Goal: Task Accomplishment & Management: Manage account settings

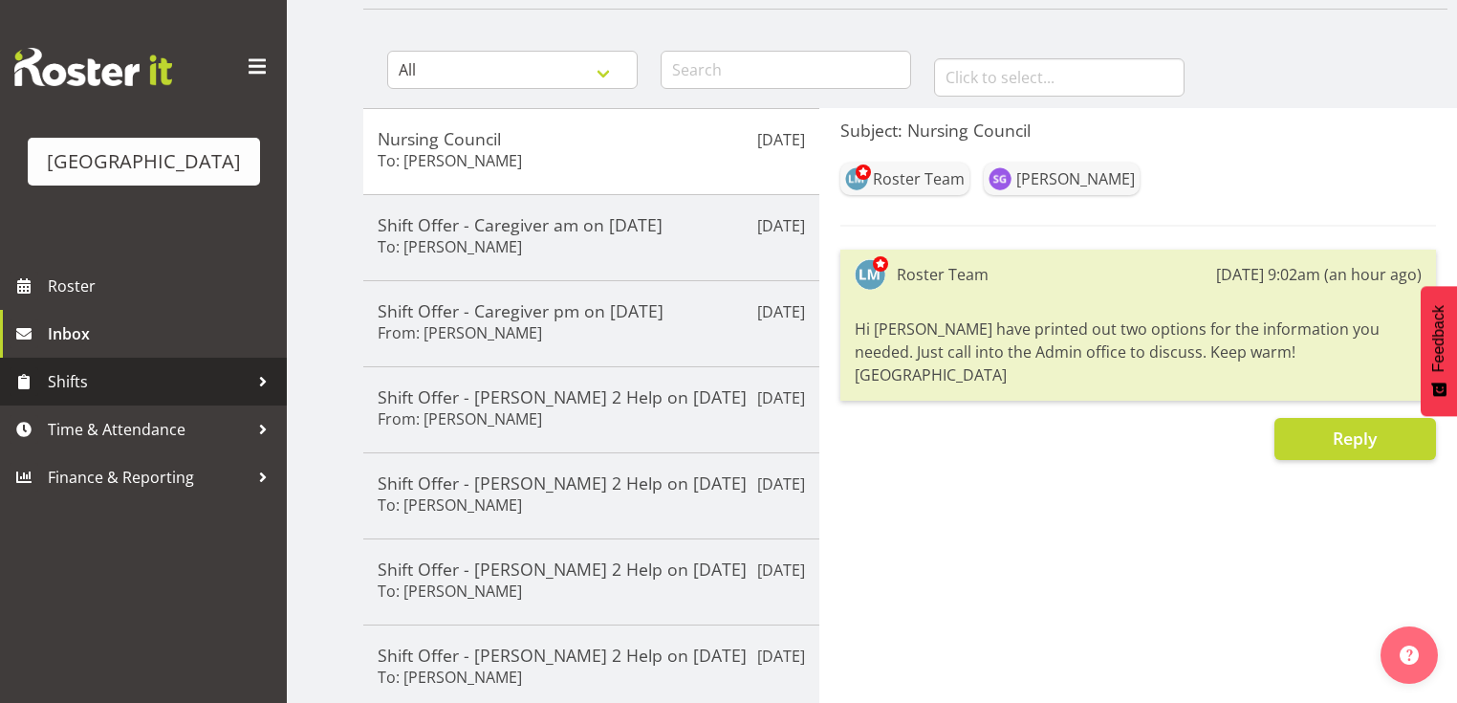
scroll to position [153, 0]
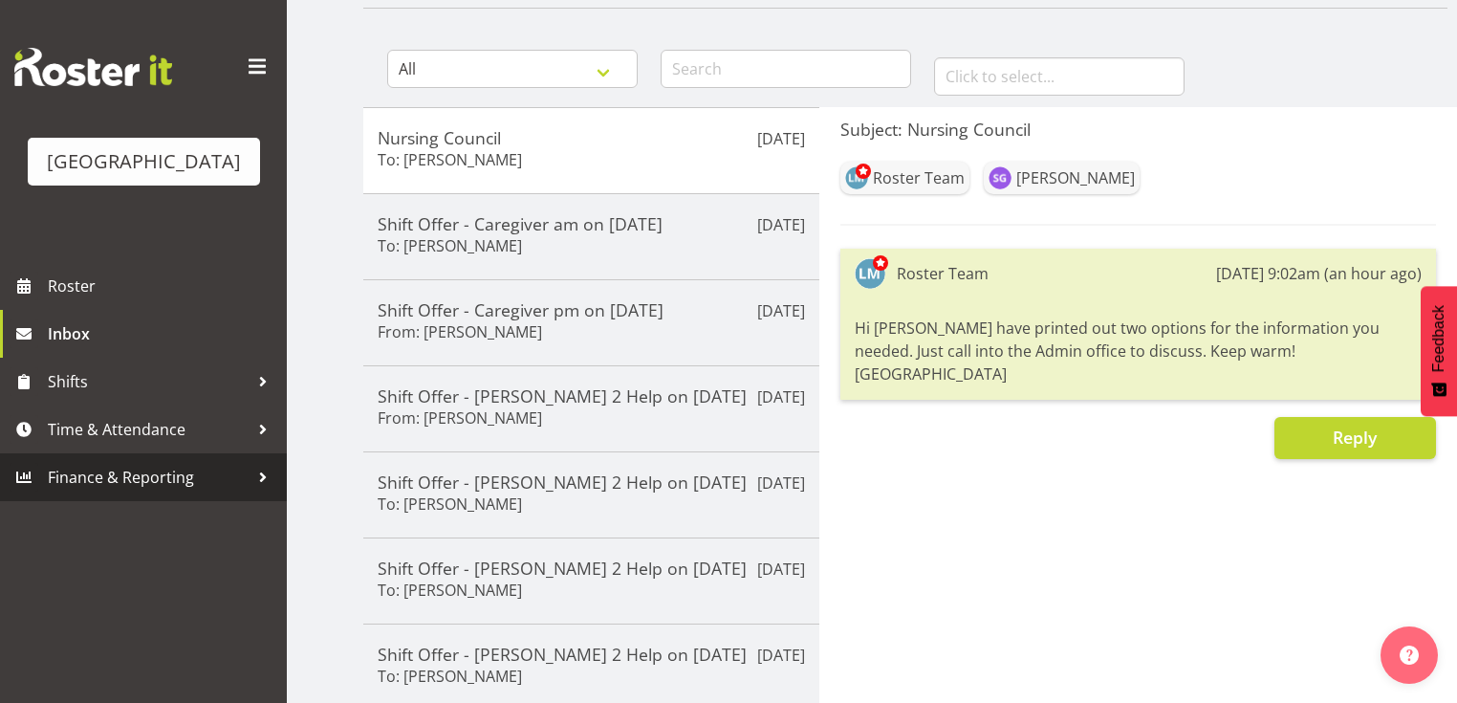
click at [260, 492] on div at bounding box center [263, 477] width 29 height 29
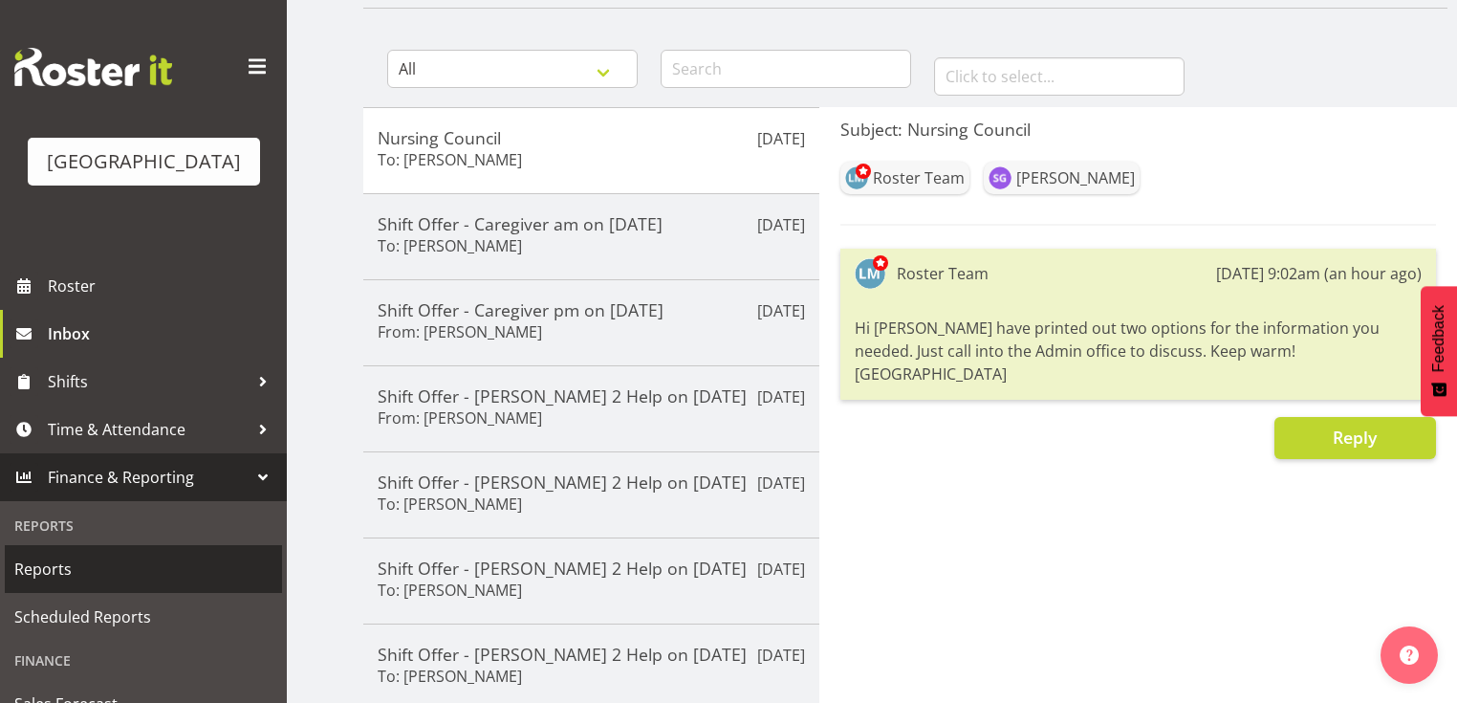
click at [42, 583] on span "Reports" at bounding box center [143, 569] width 258 height 29
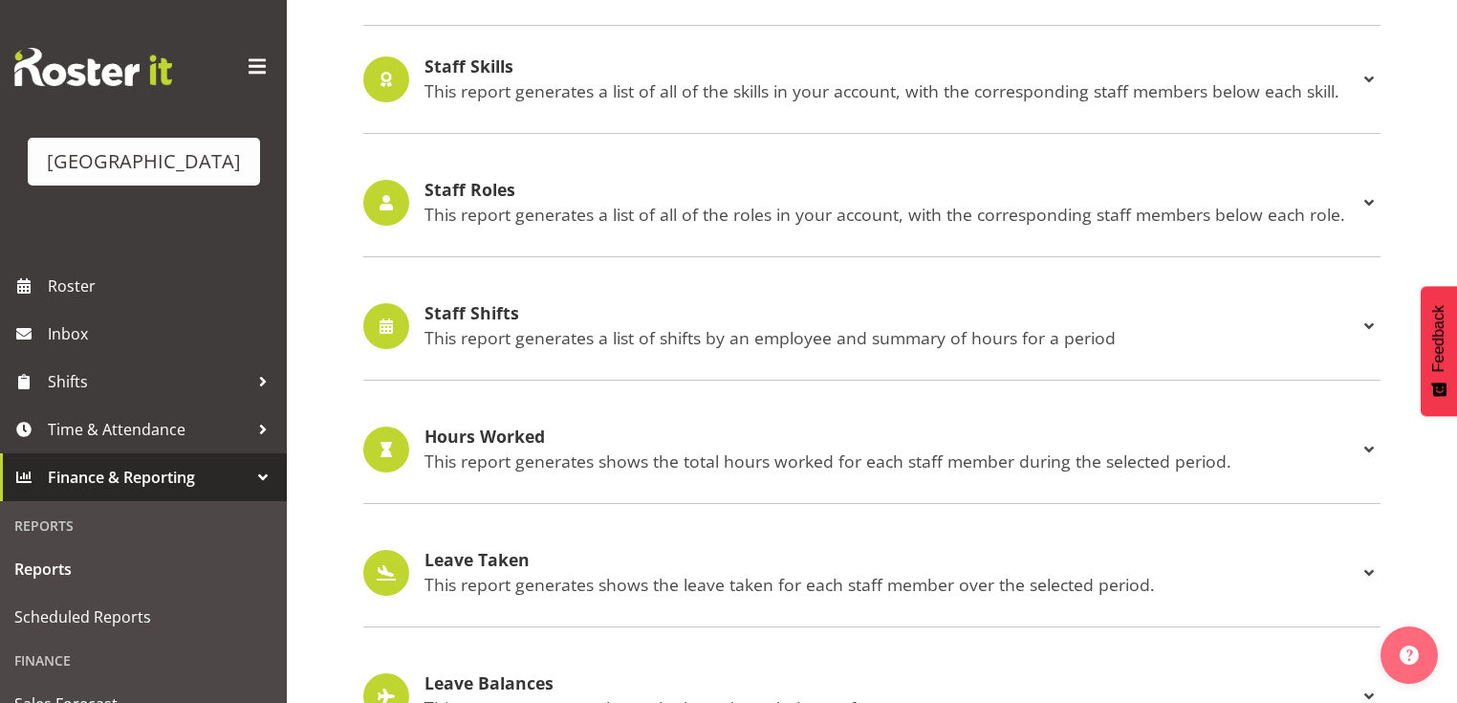
scroll to position [1711, 0]
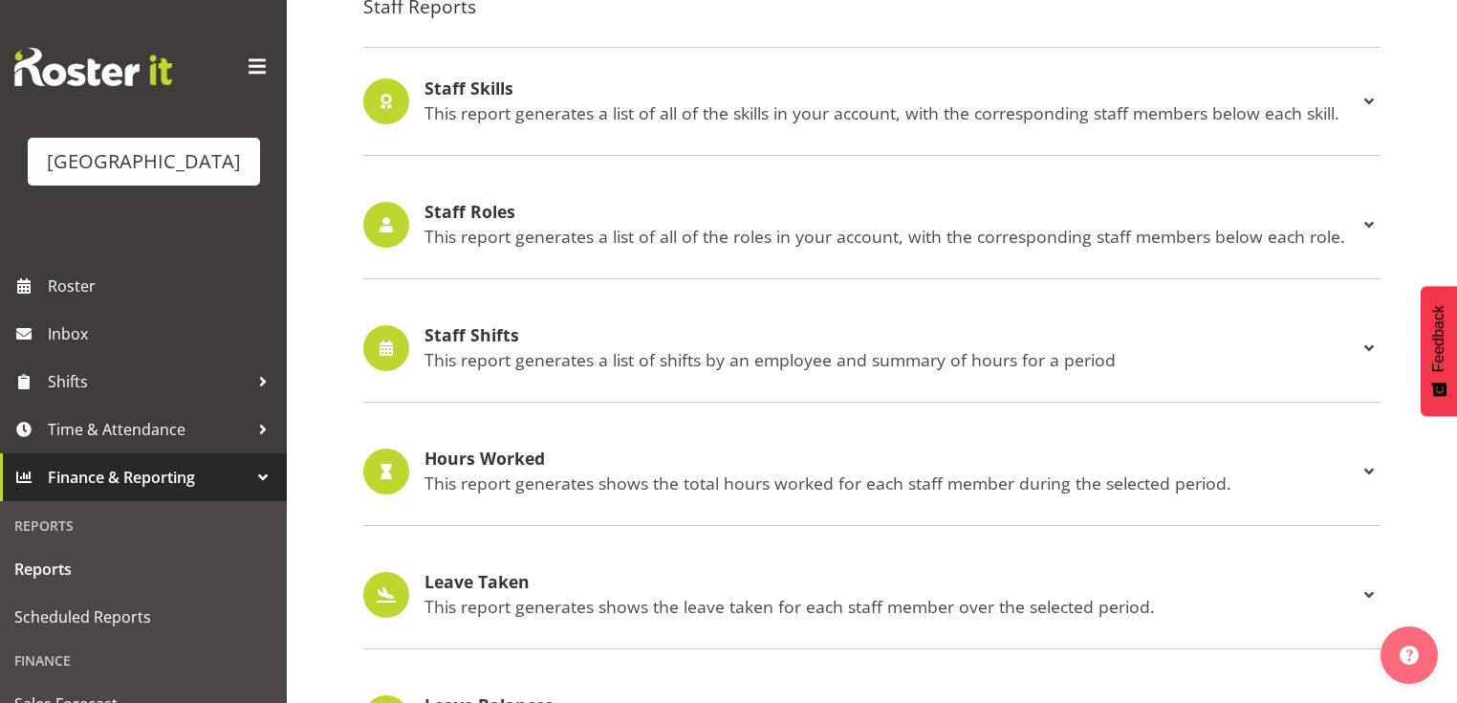
click at [463, 330] on h4 "Staff Shifts" at bounding box center [891, 335] width 933 height 19
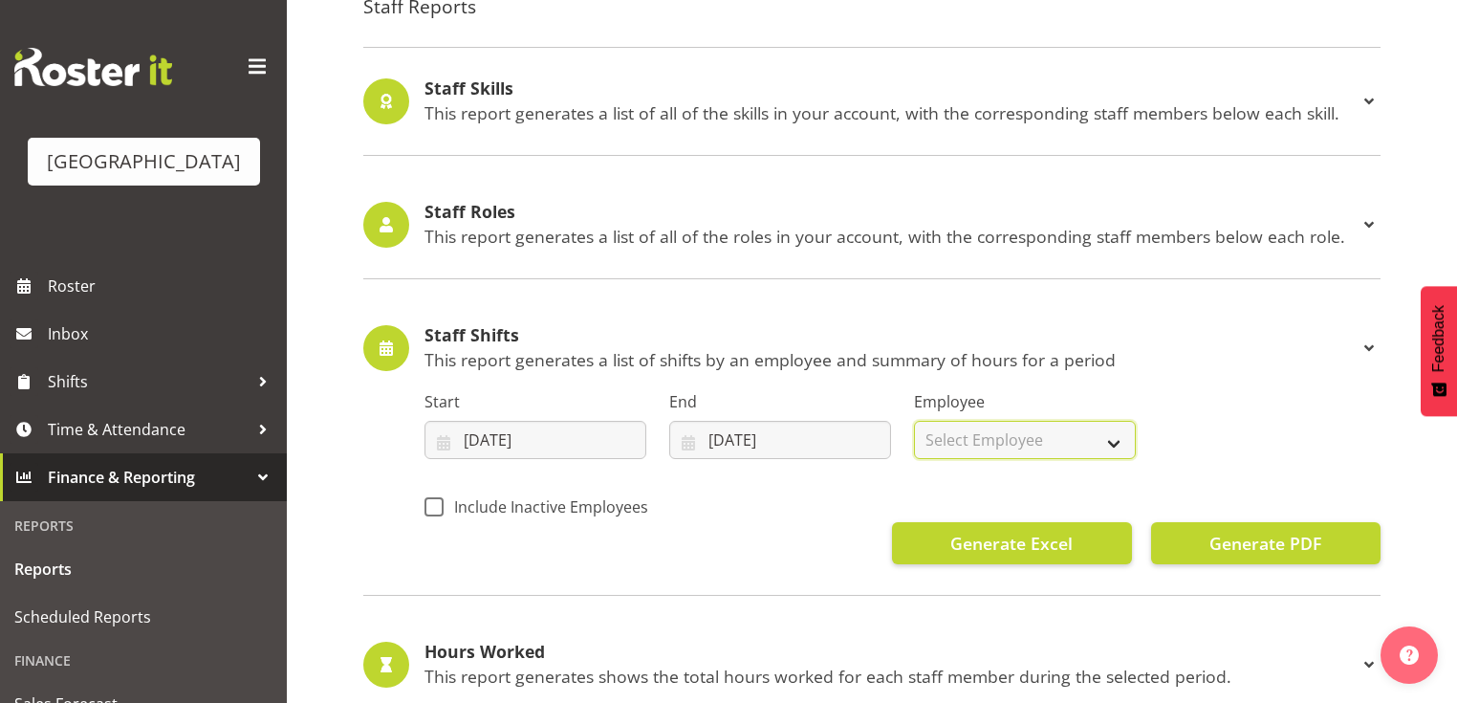
click at [1113, 440] on select "Select Employee All Employees Abigail Savage Aileng Yeap Alem Abreha Alex Green…" at bounding box center [1025, 440] width 222 height 38
select select "11412"
click at [914, 421] on select "Select Employee All Employees Abigail Savage Aileng Yeap Alem Abreha Alex Green…" at bounding box center [1025, 440] width 222 height 38
click at [448, 437] on input "05/08/2025" at bounding box center [536, 440] width 222 height 38
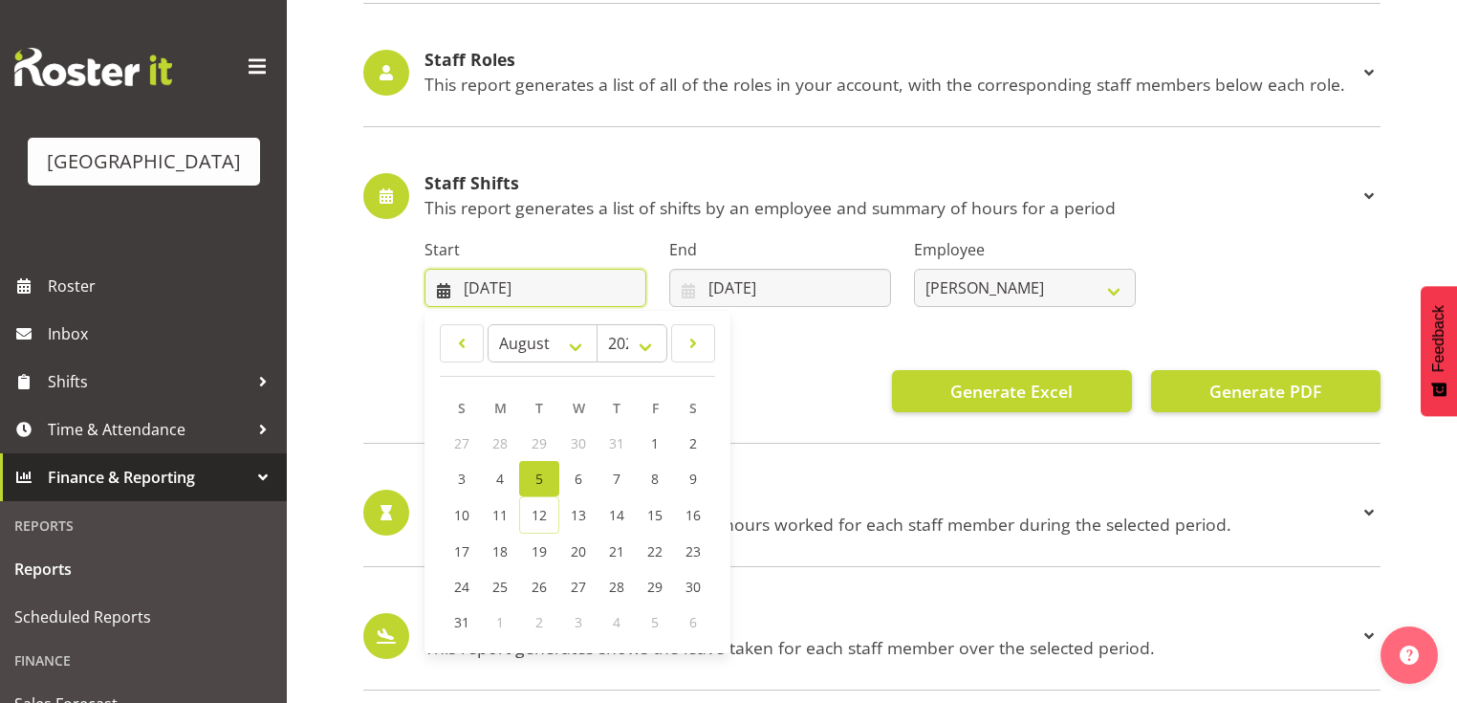
scroll to position [1864, 0]
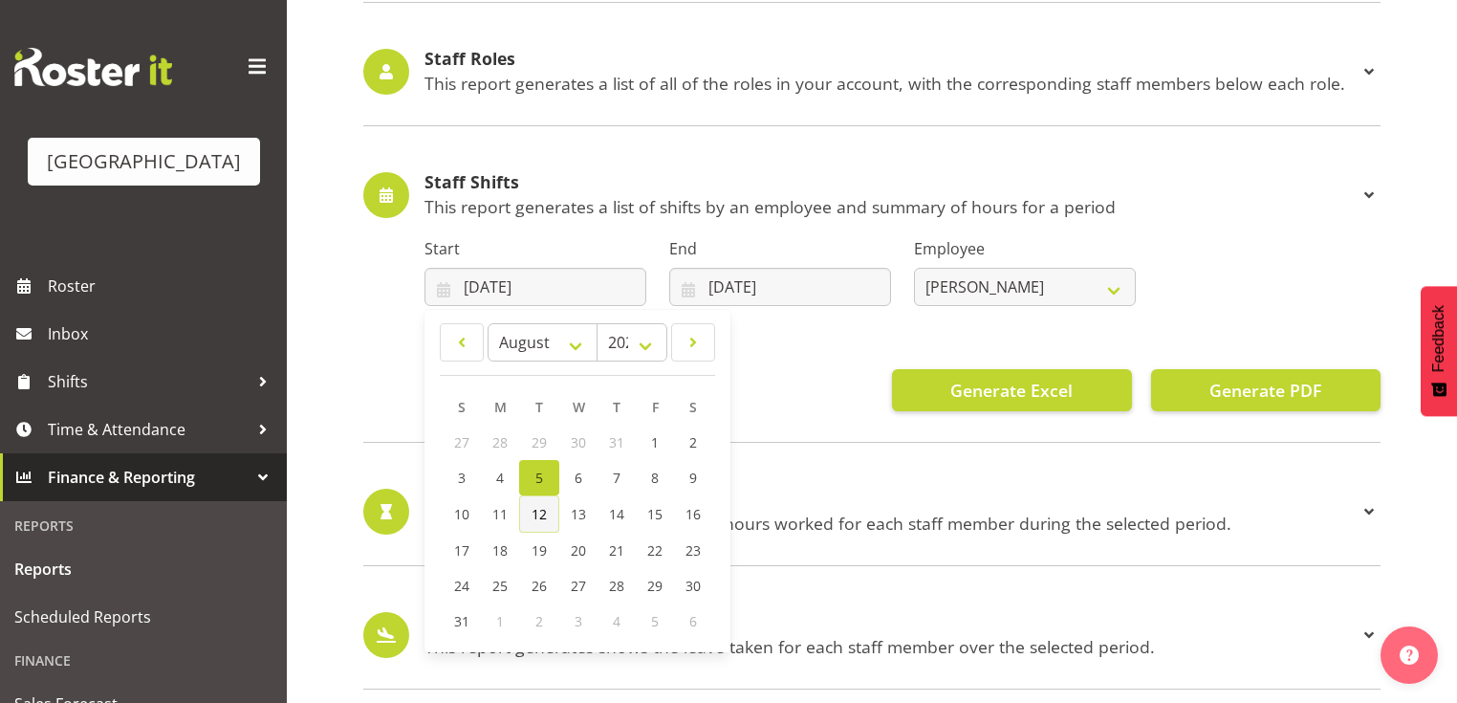
click at [537, 509] on span "12" at bounding box center [539, 514] width 15 height 18
type input "12/08/2025"
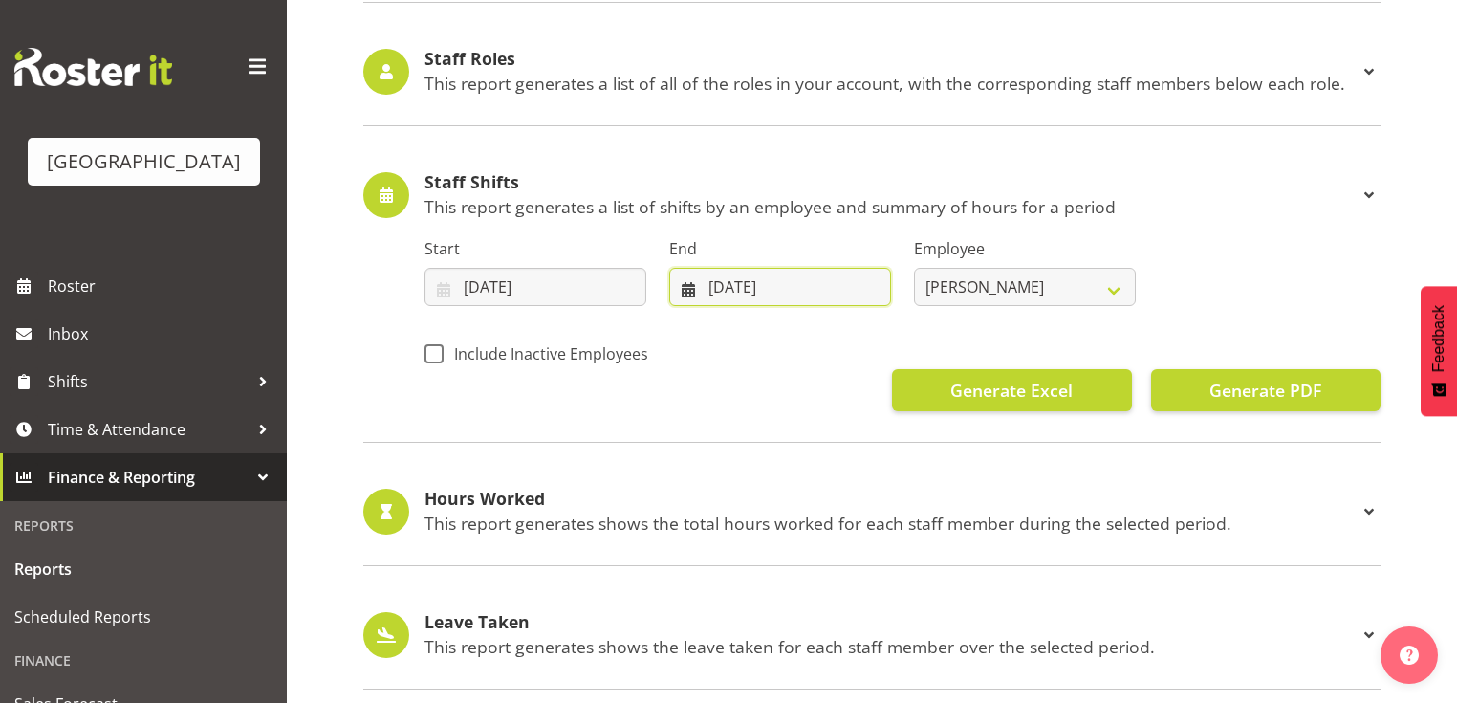
click at [685, 287] on input "12/08/2025" at bounding box center [780, 287] width 222 height 38
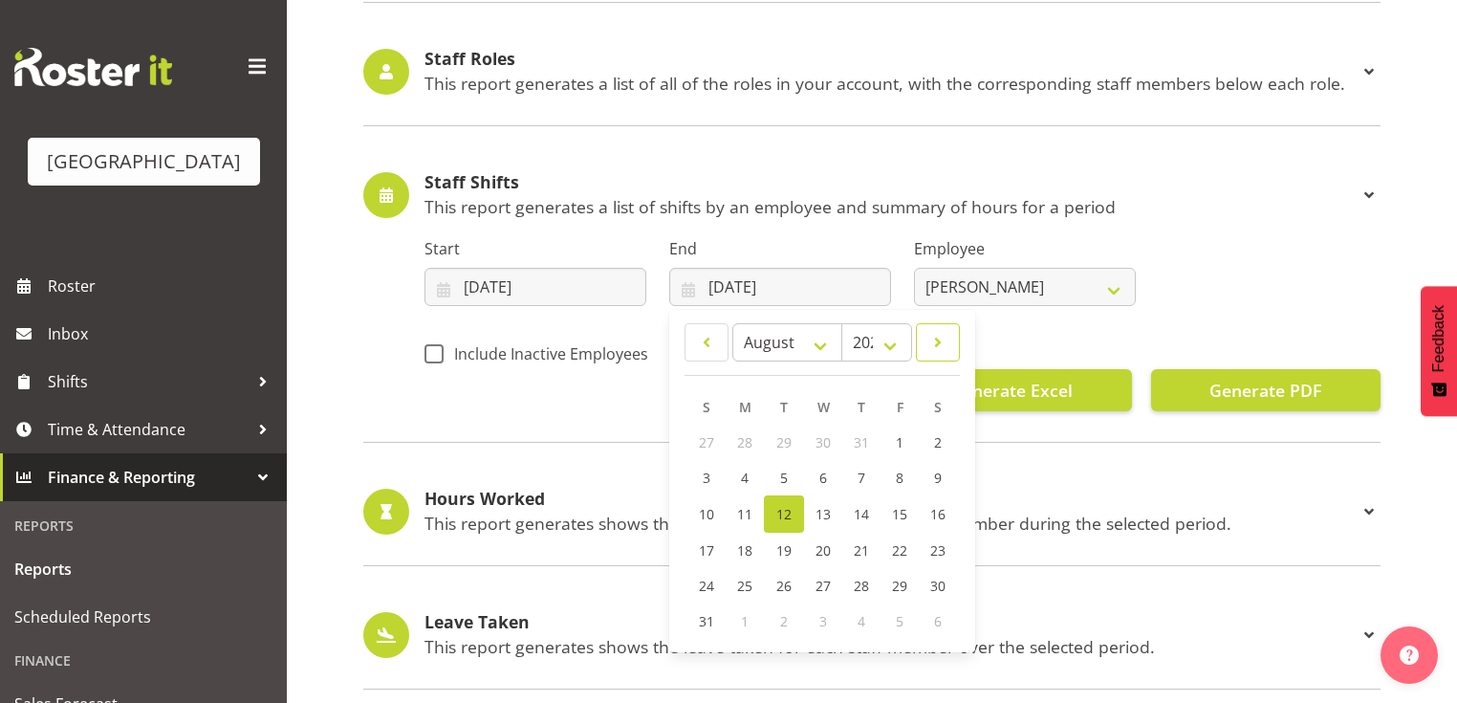
click at [945, 339] on span at bounding box center [938, 342] width 19 height 23
select select "8"
click at [708, 504] on span "14" at bounding box center [707, 513] width 15 height 18
type input "14/09/2025"
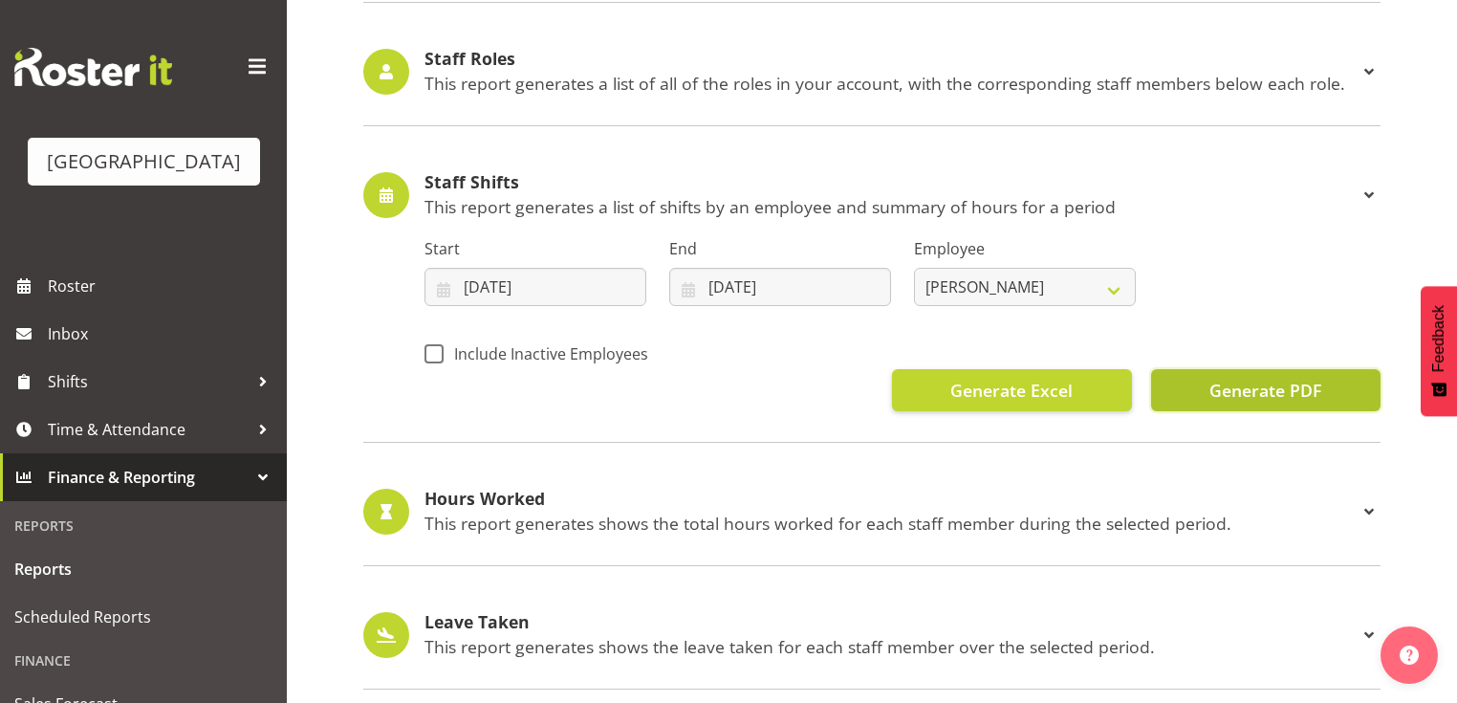
click at [1245, 388] on span "Generate PDF" at bounding box center [1266, 390] width 112 height 25
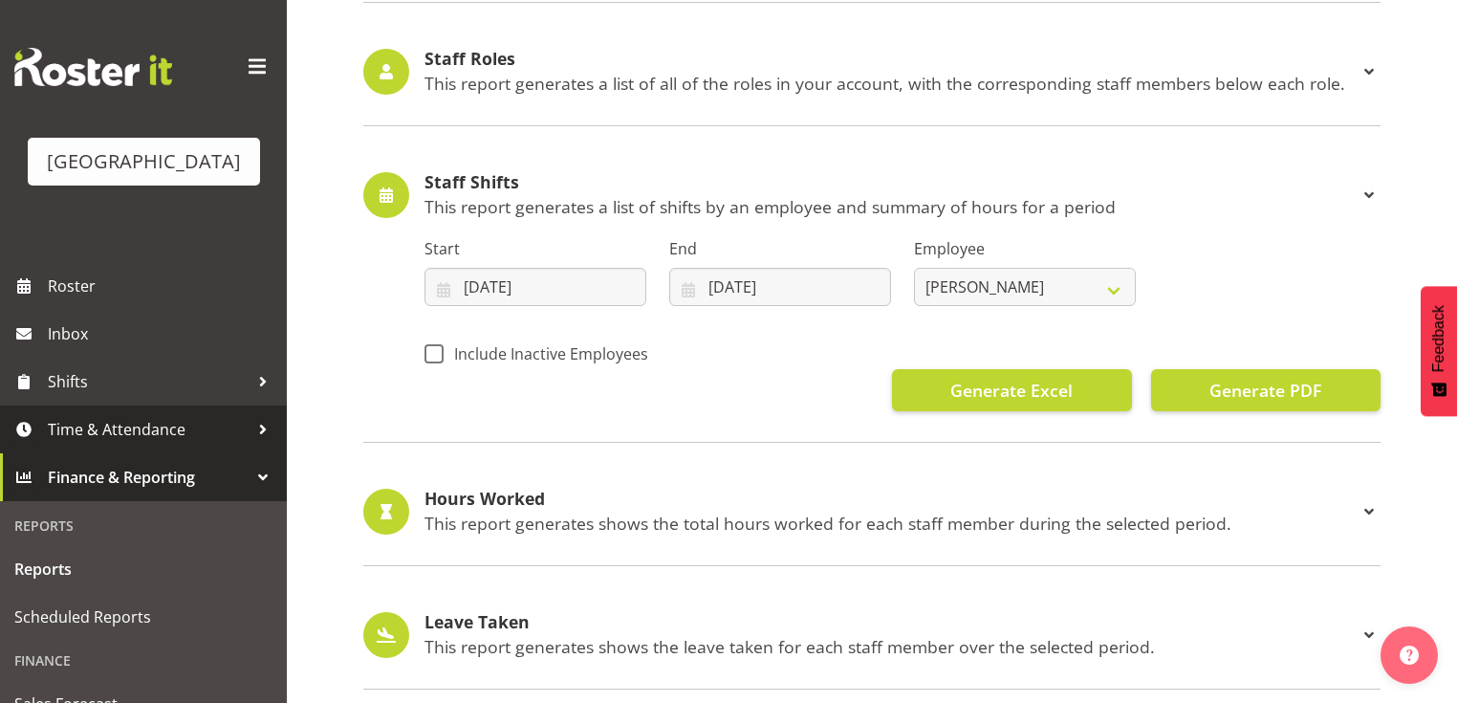
click at [253, 444] on div at bounding box center [263, 429] width 29 height 29
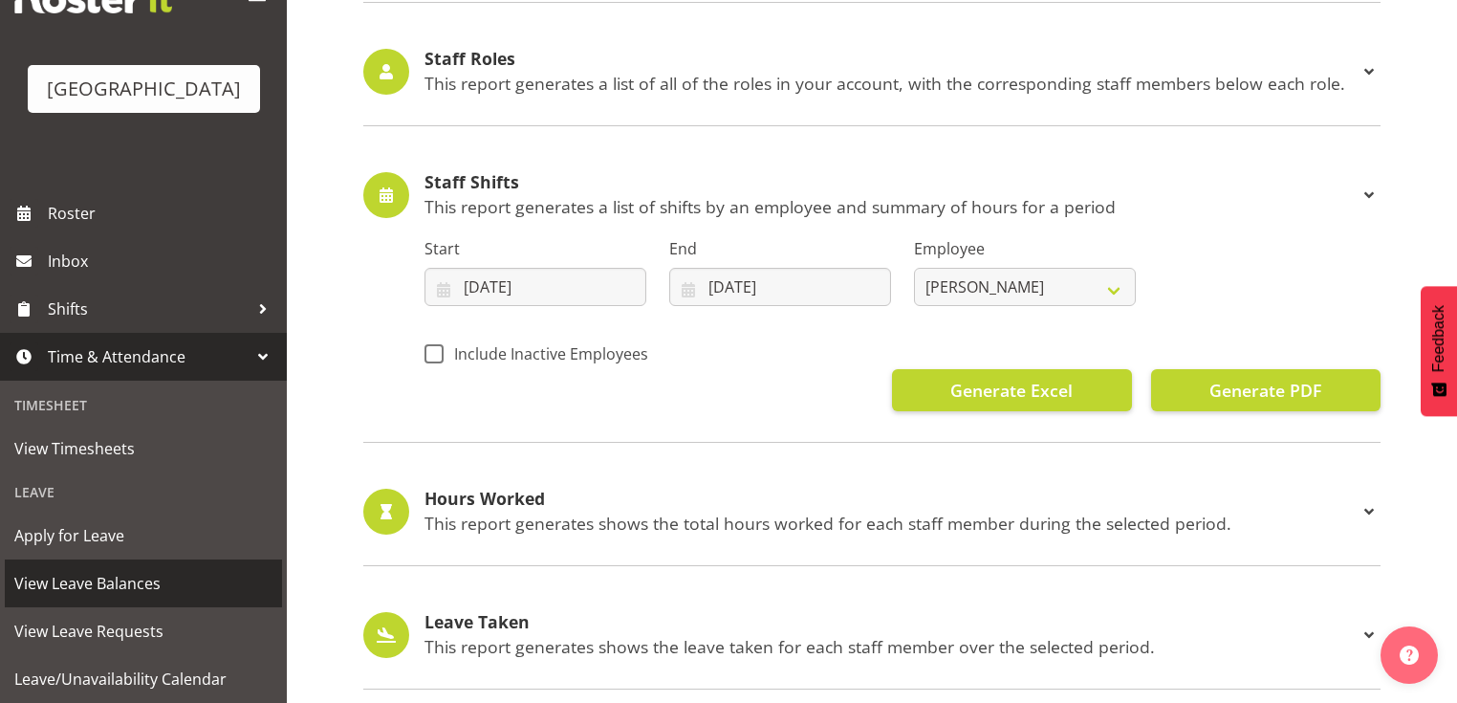
scroll to position [153, 0]
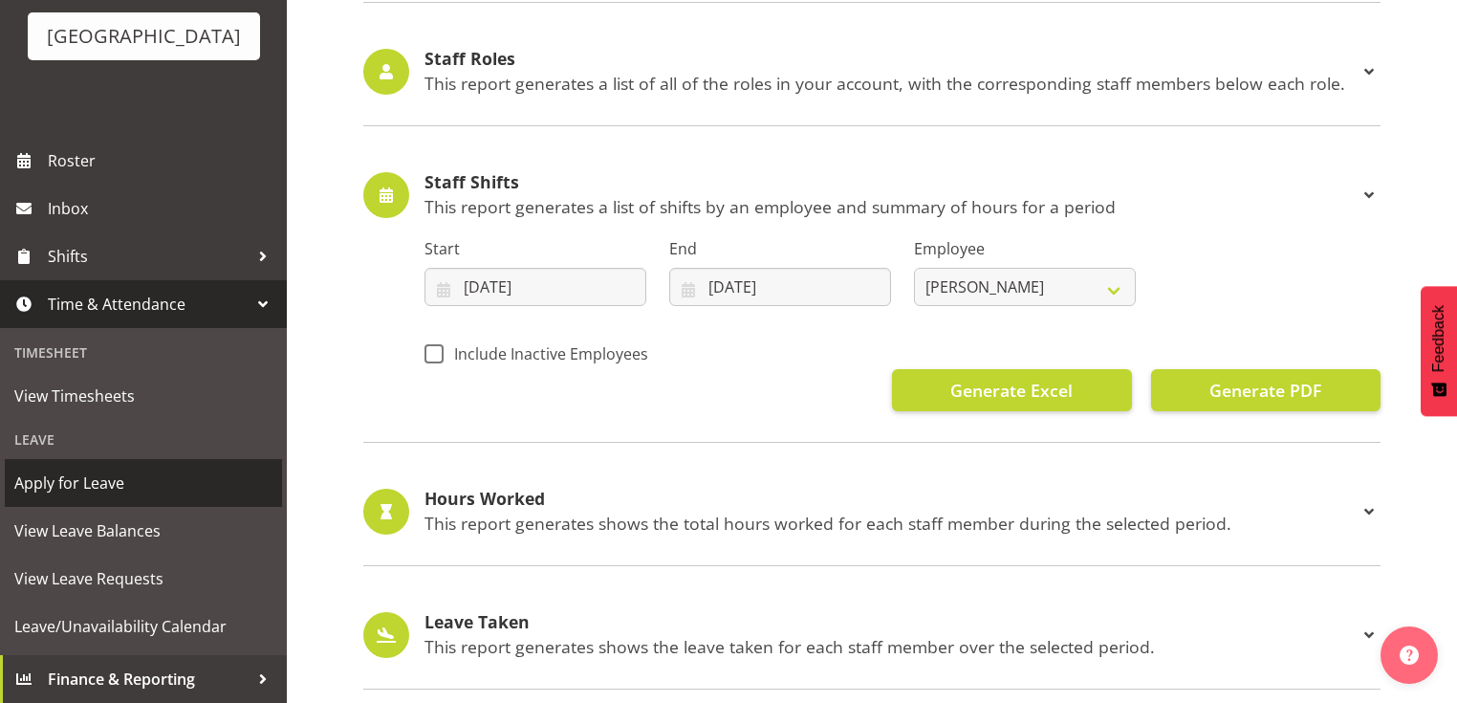
click at [69, 483] on span "Apply for Leave" at bounding box center [143, 483] width 258 height 29
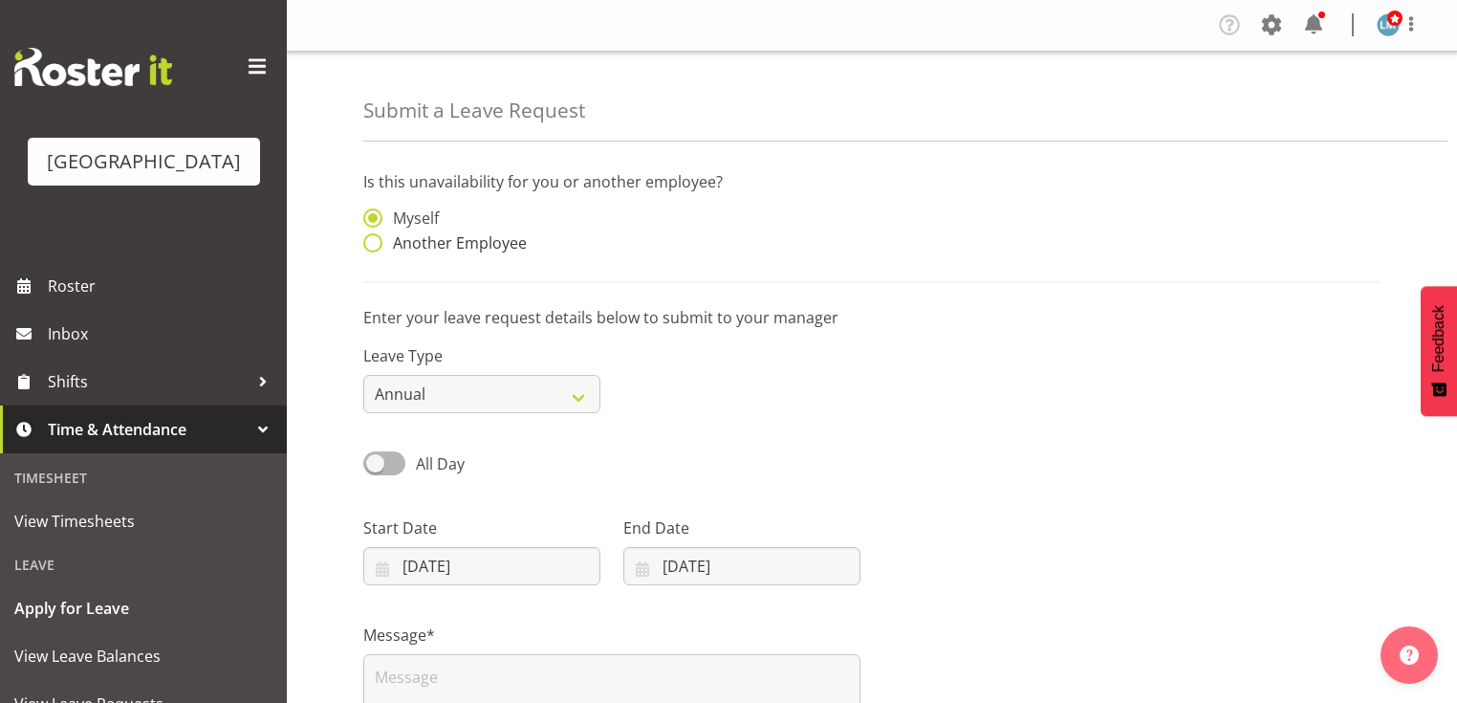
click at [373, 239] on span at bounding box center [372, 242] width 19 height 19
click at [373, 239] on input "Another Employee" at bounding box center [369, 243] width 12 height 12
radio input "true"
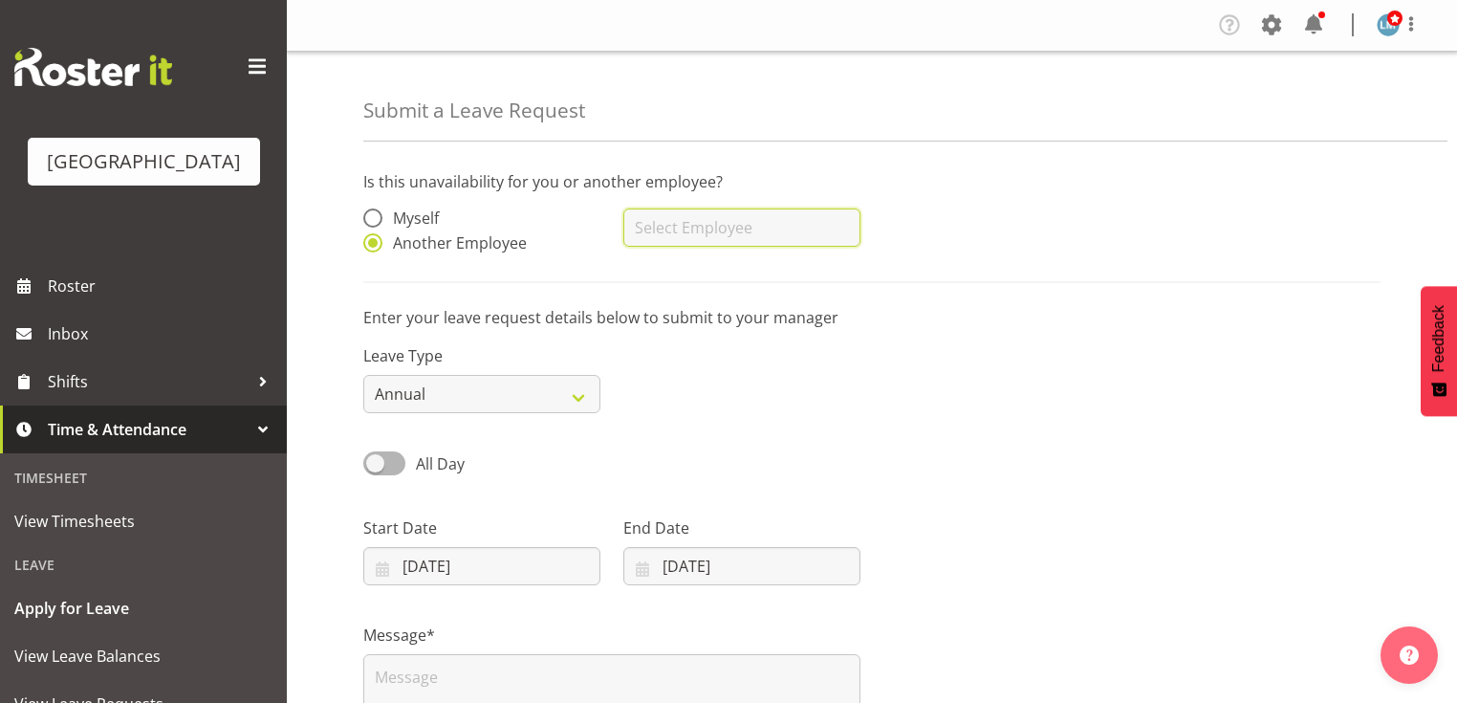
click at [754, 224] on input "text" at bounding box center [742, 227] width 237 height 38
click at [713, 274] on span "Marisa Hales" at bounding box center [698, 275] width 119 height 21
type input "[PERSON_NAME]"
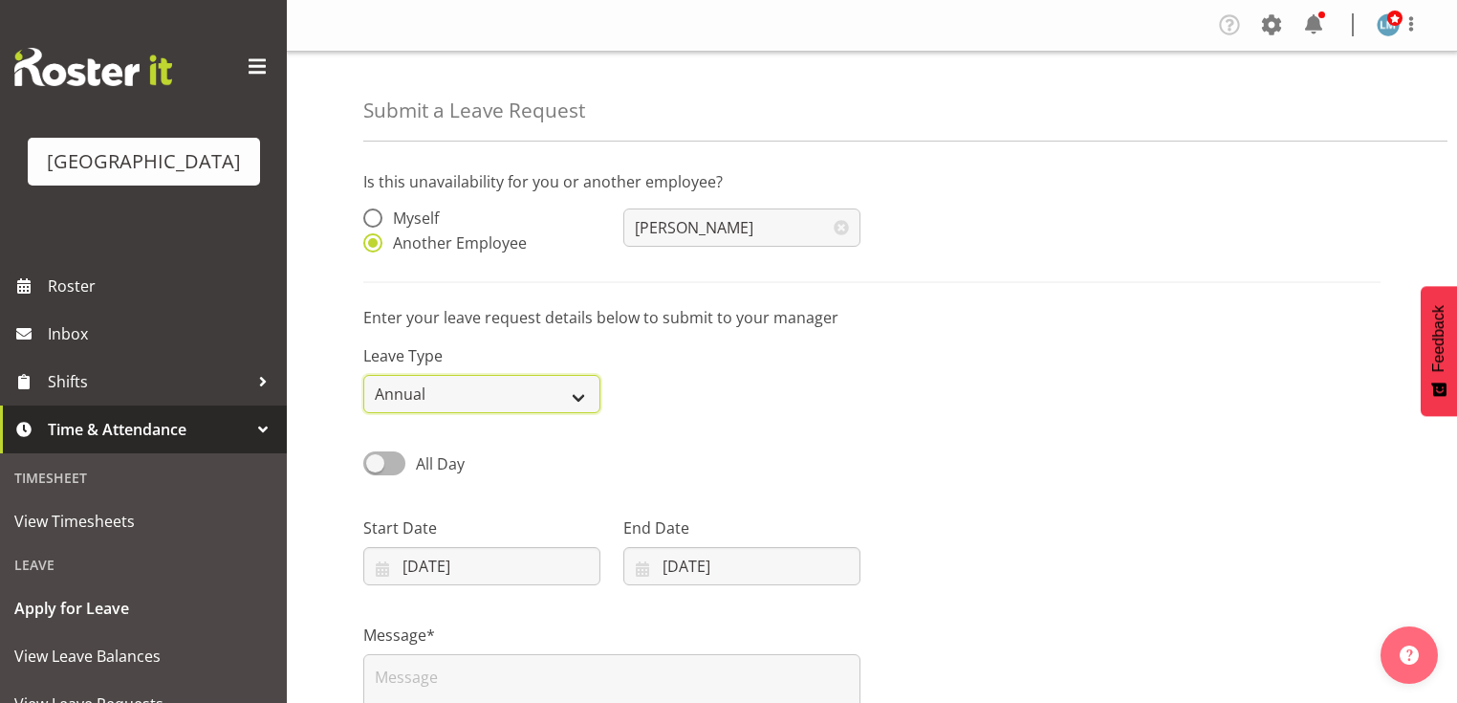
click at [581, 397] on select "Annual Sick Leave Without Pay Bereavement Domestic Violence Parental Jury Servi…" at bounding box center [481, 394] width 237 height 38
select select "Sick"
click at [363, 375] on select "Annual Sick Leave Without Pay Bereavement Domestic Violence Parental Jury Servi…" at bounding box center [481, 394] width 237 height 38
click at [378, 570] on input "[DATE]" at bounding box center [481, 566] width 237 height 38
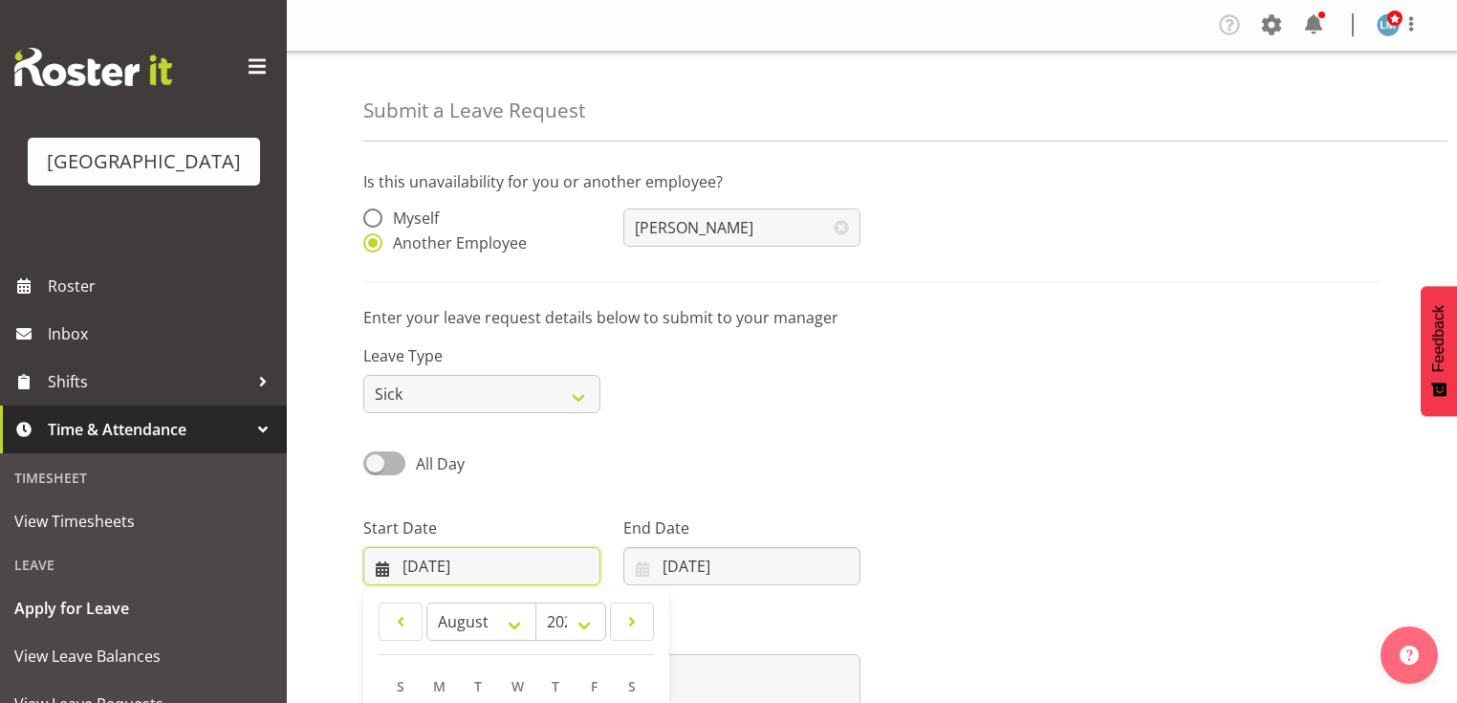
scroll to position [230, 0]
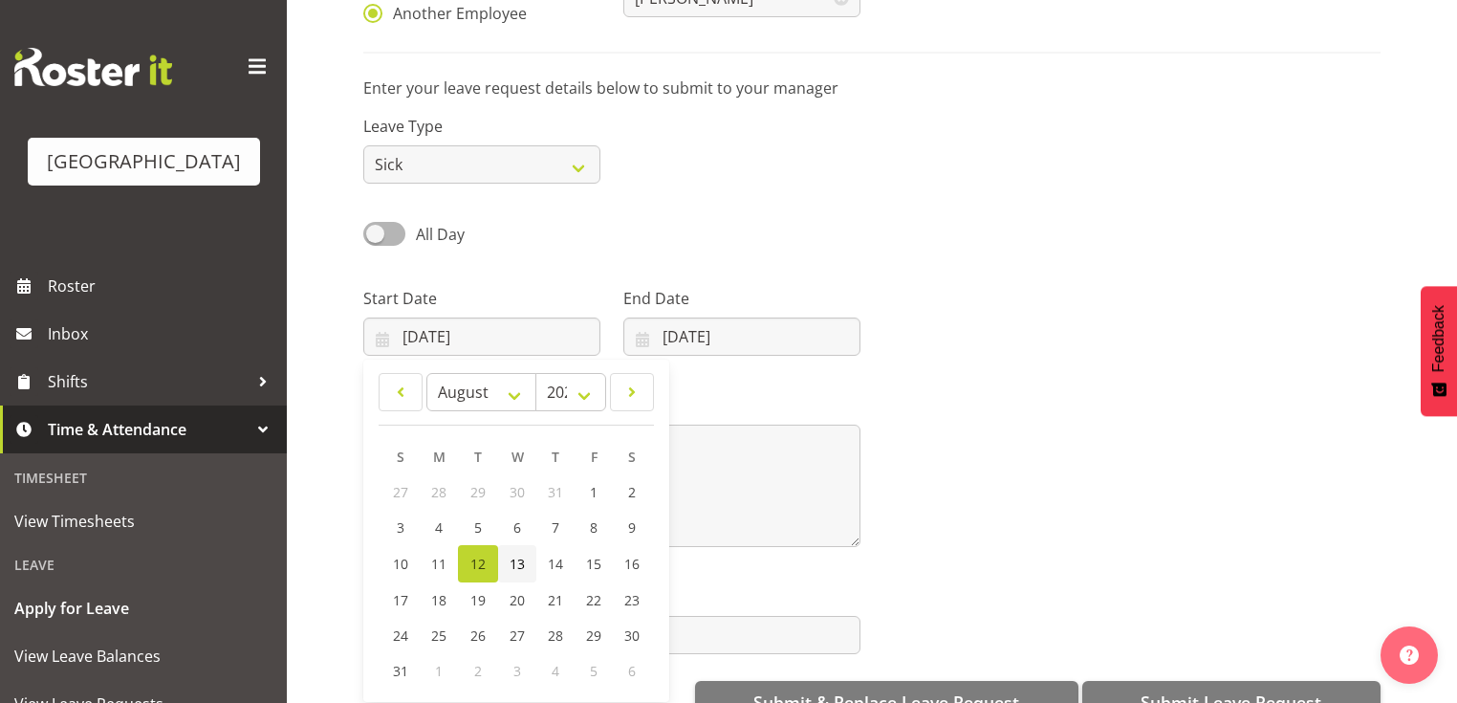
click at [516, 565] on span "13" at bounding box center [517, 564] width 15 height 18
type input "13/08/2025"
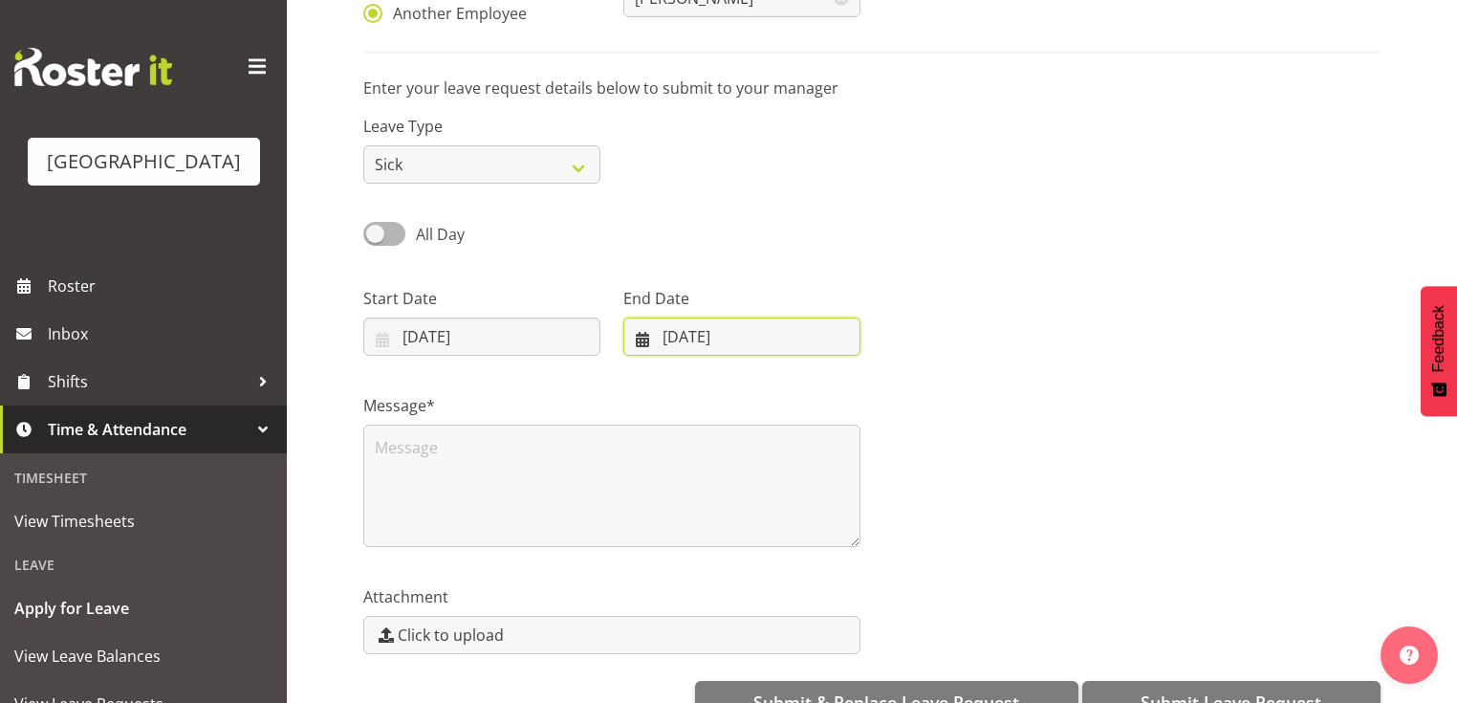
click at [639, 340] on input "12/08/2025" at bounding box center [742, 337] width 237 height 38
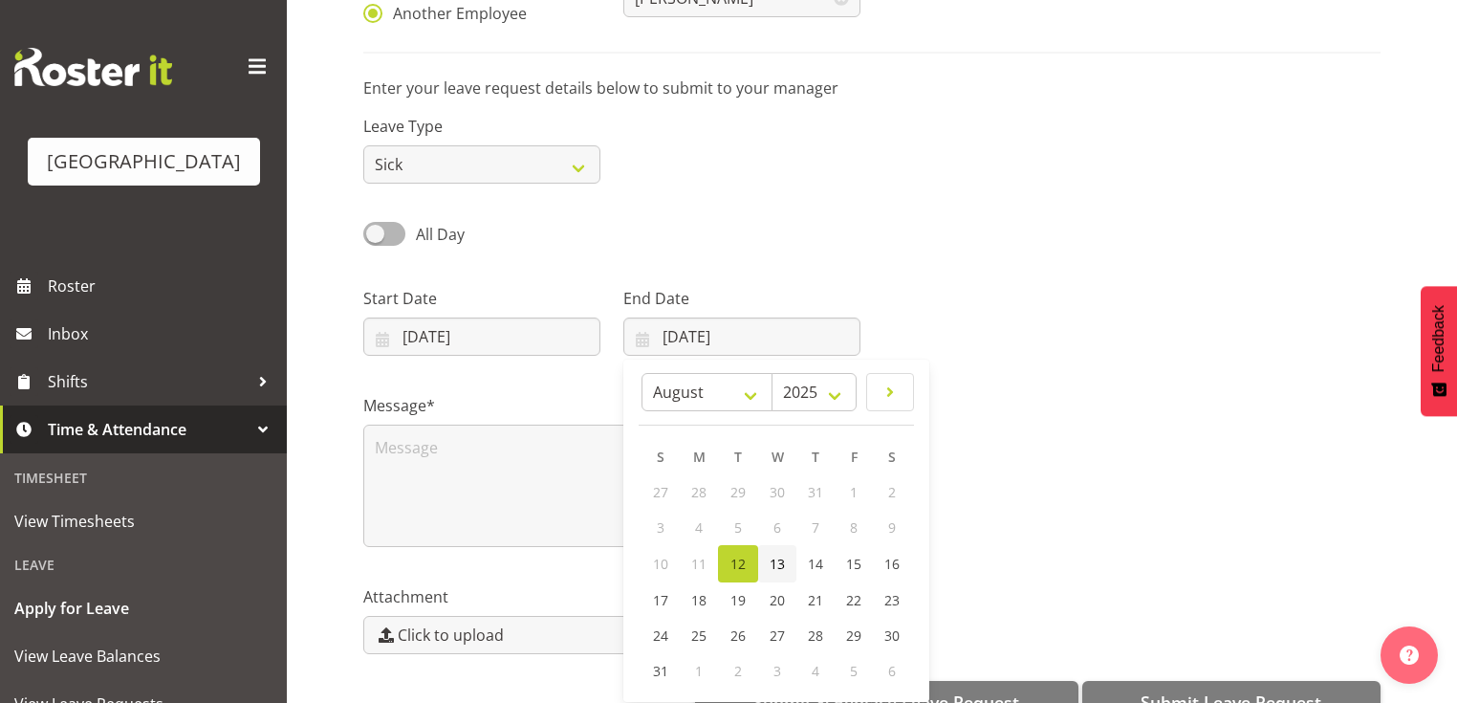
click at [780, 563] on span "13" at bounding box center [777, 564] width 15 height 18
type input "13/08/2025"
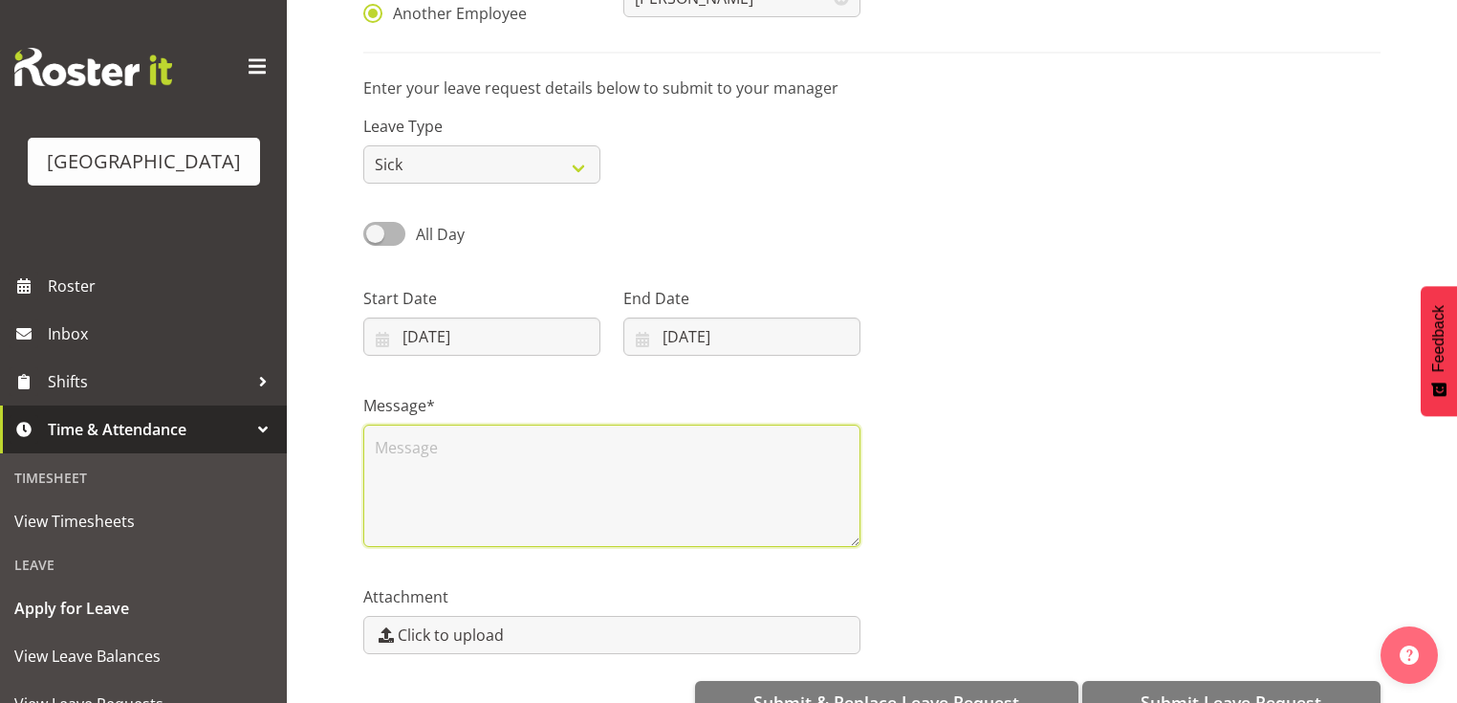
click at [604, 490] on textarea at bounding box center [611, 486] width 497 height 122
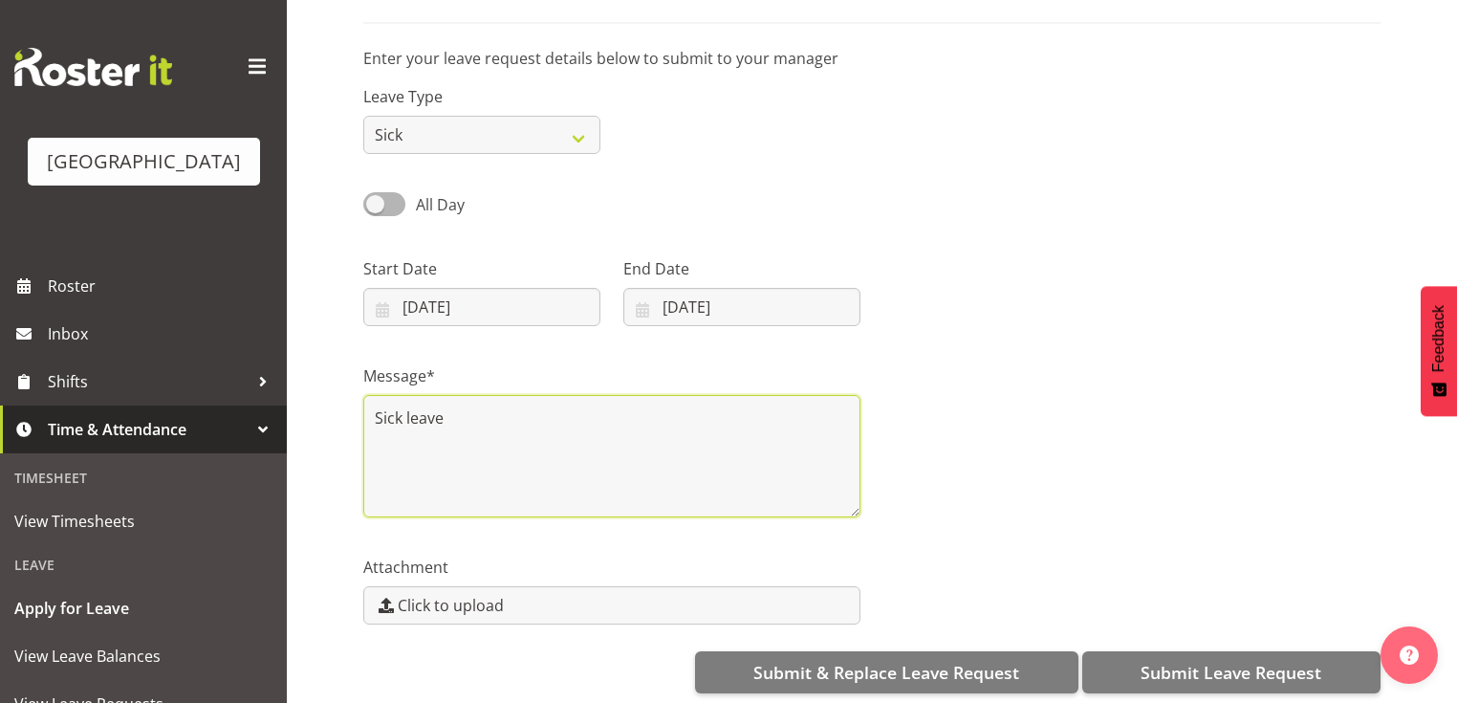
scroll to position [275, 0]
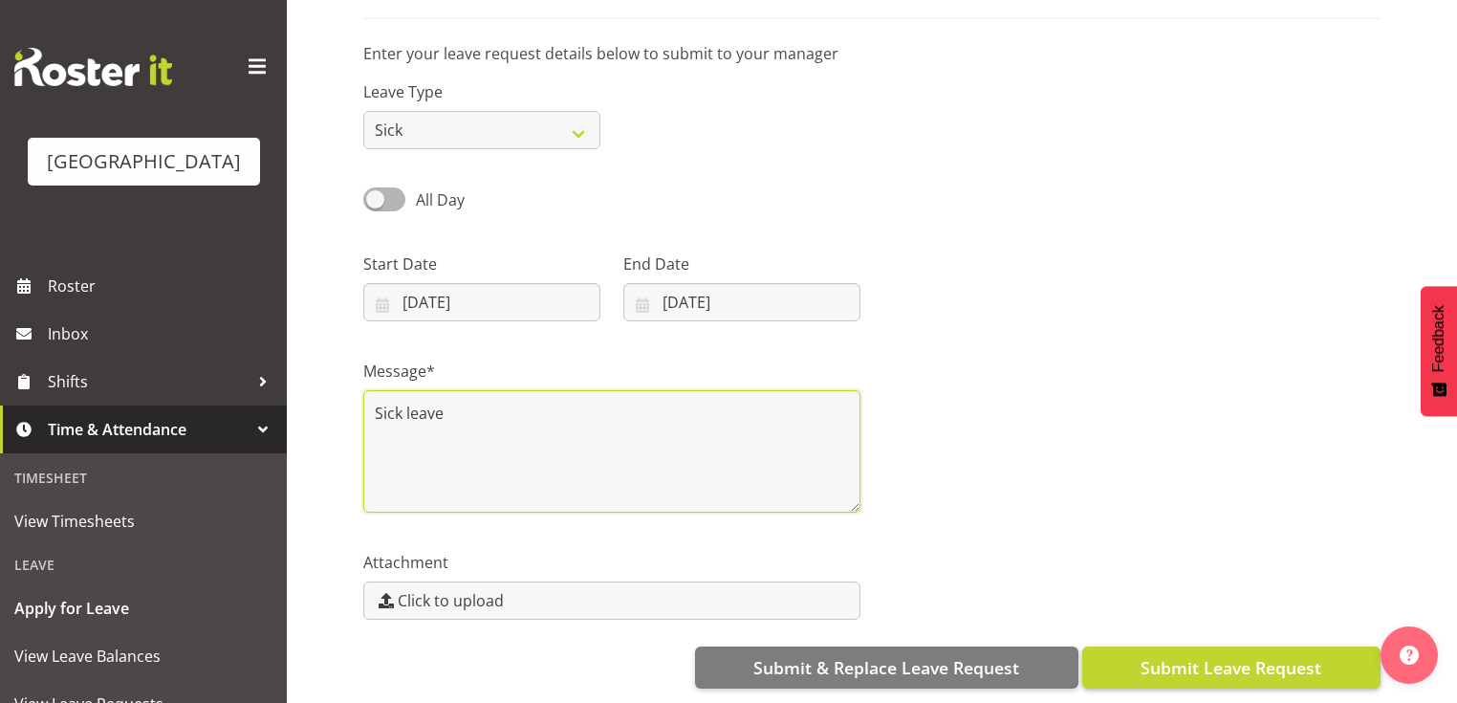
type textarea "Sick leave"
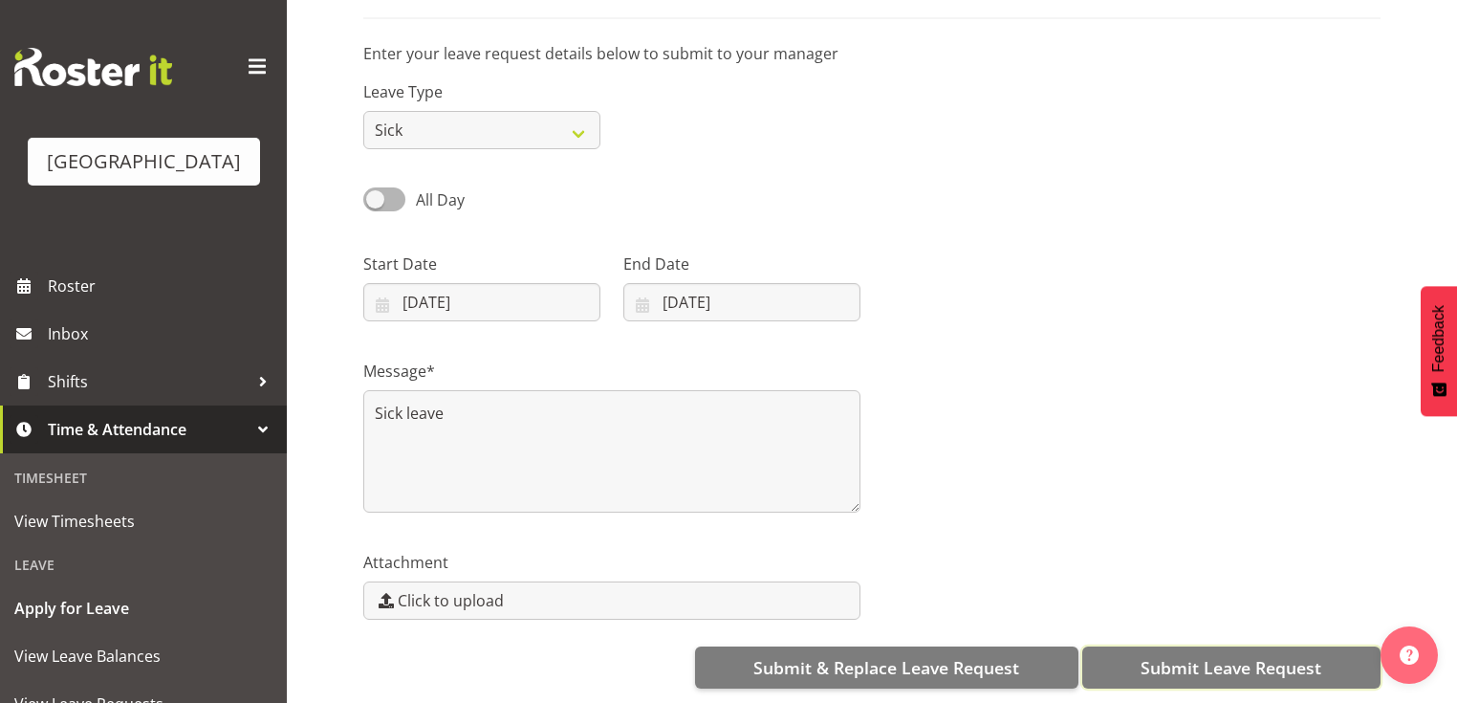
click at [1228, 656] on span "Submit Leave Request" at bounding box center [1231, 667] width 181 height 25
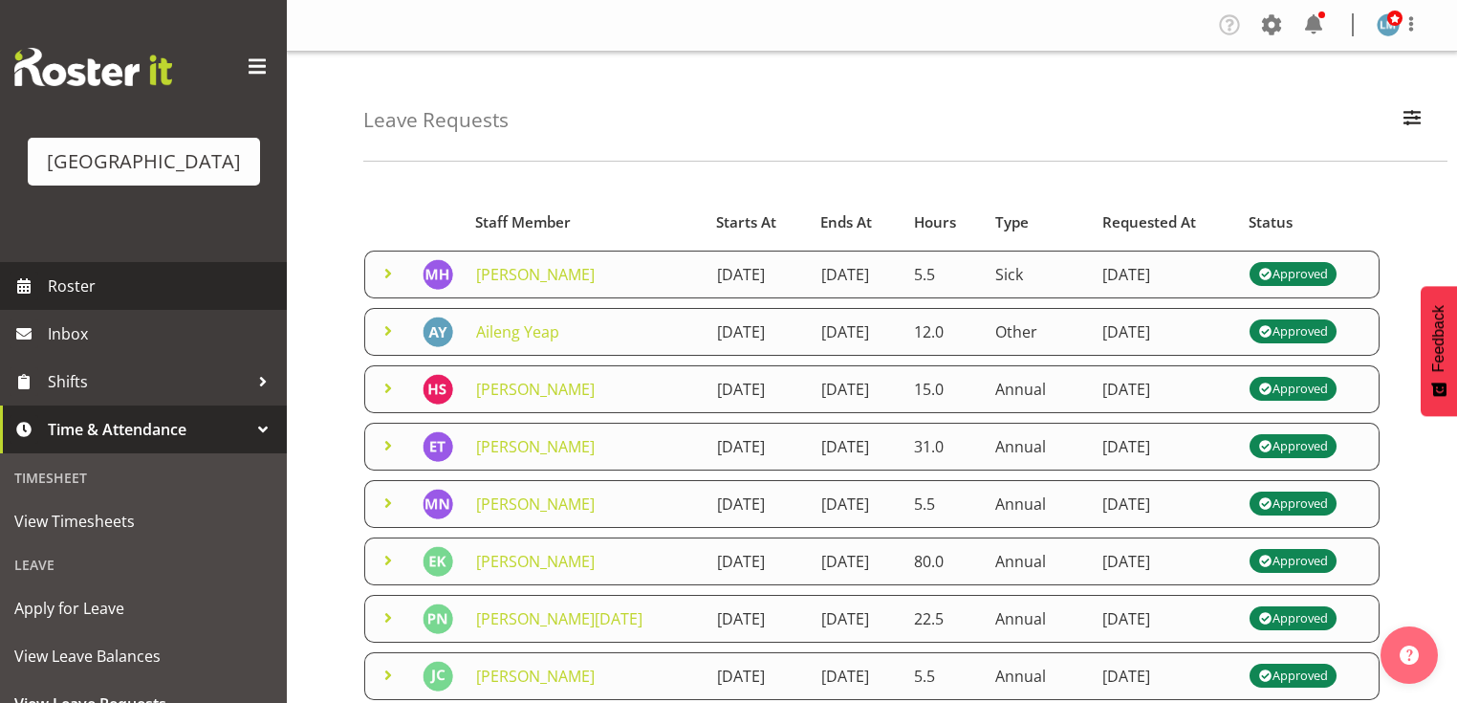
click at [105, 300] on span "Roster" at bounding box center [163, 286] width 230 height 29
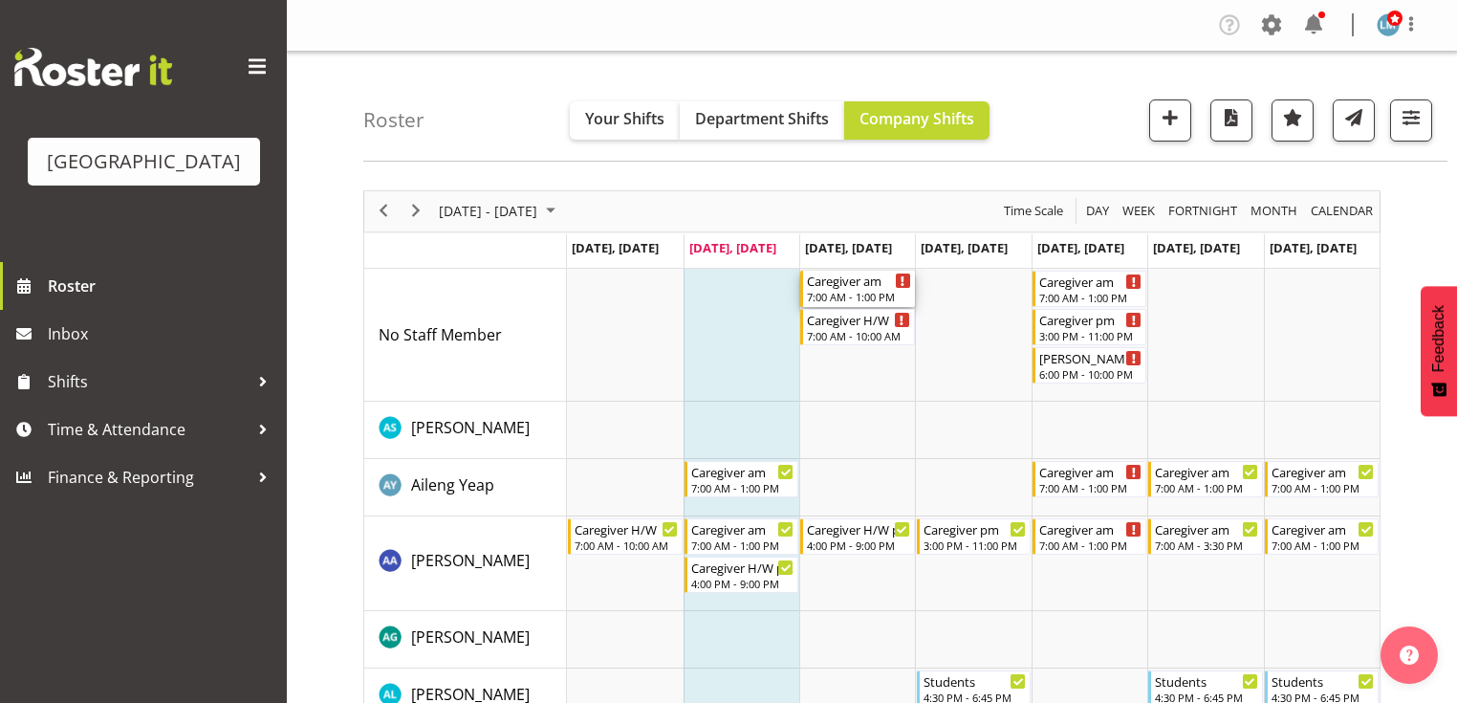
click at [862, 291] on div "7:00 AM - 1:00 PM" at bounding box center [858, 296] width 103 height 15
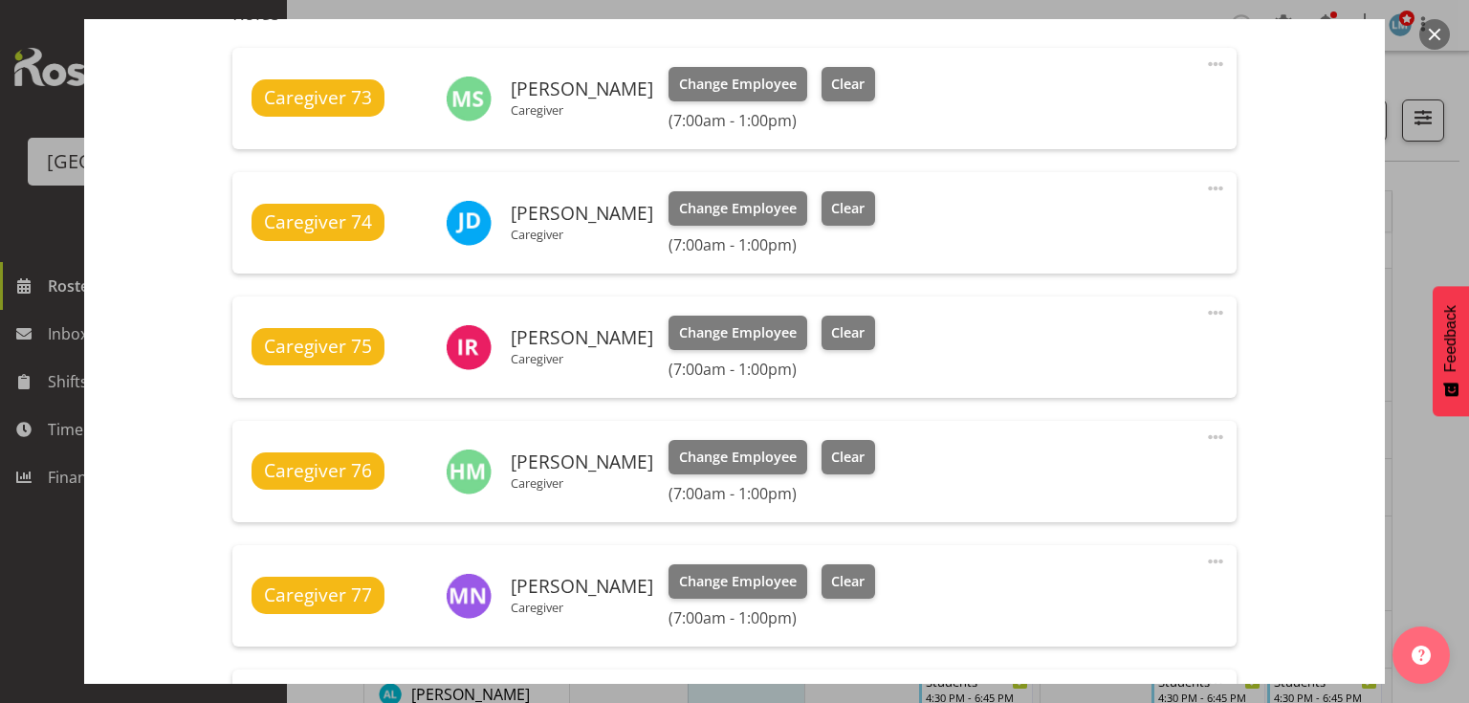
scroll to position [918, 0]
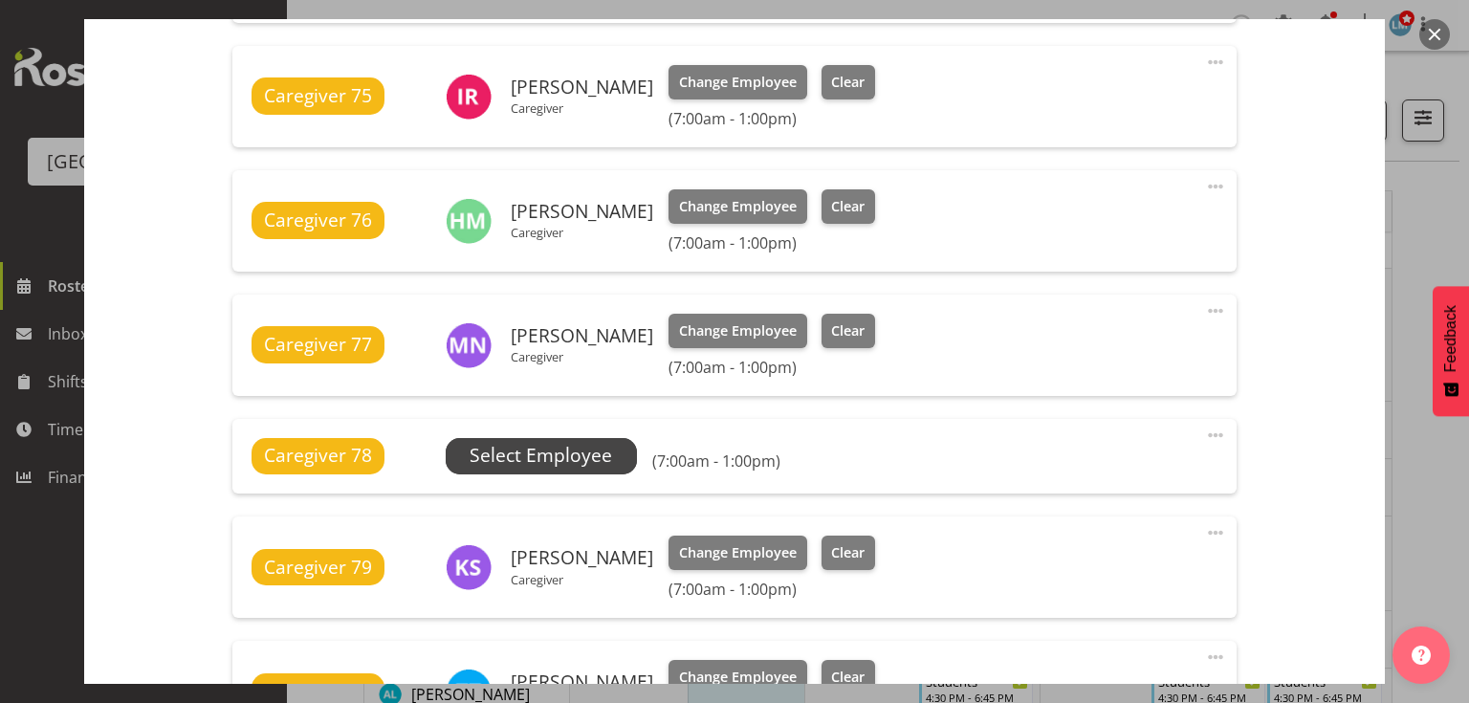
click at [545, 449] on span "Select Employee" at bounding box center [541, 456] width 142 height 28
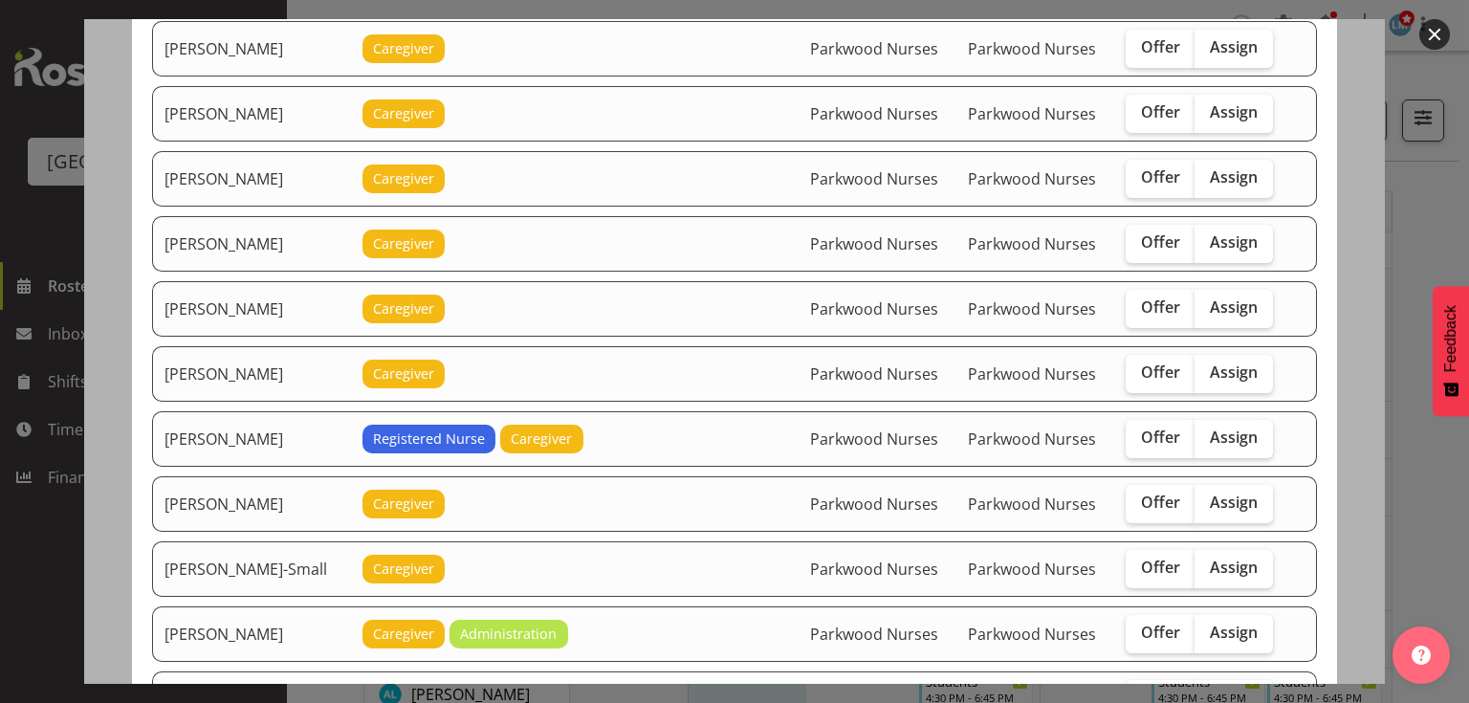
scroll to position [1377, 0]
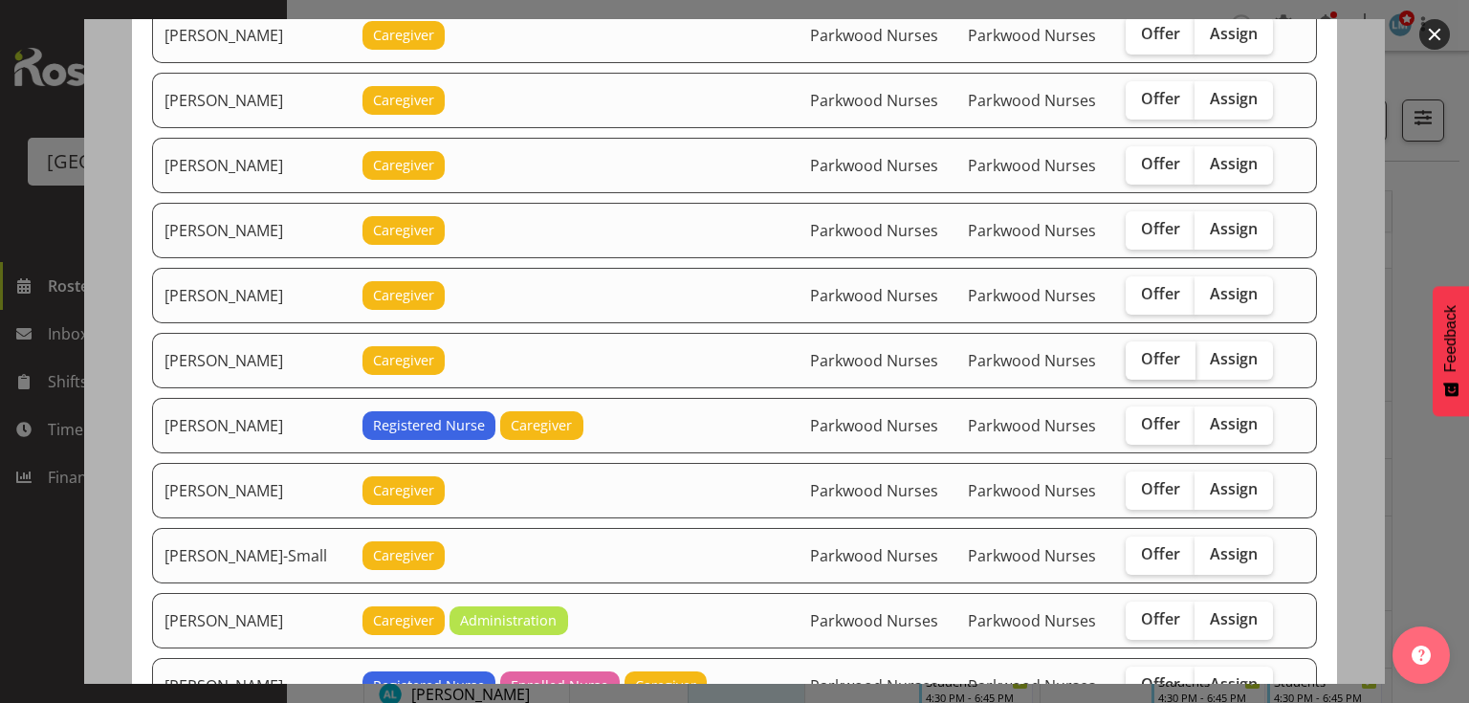
click at [1159, 349] on span "Offer" at bounding box center [1160, 358] width 39 height 19
click at [1138, 353] on input "Offer" at bounding box center [1132, 359] width 12 height 12
checkbox input "true"
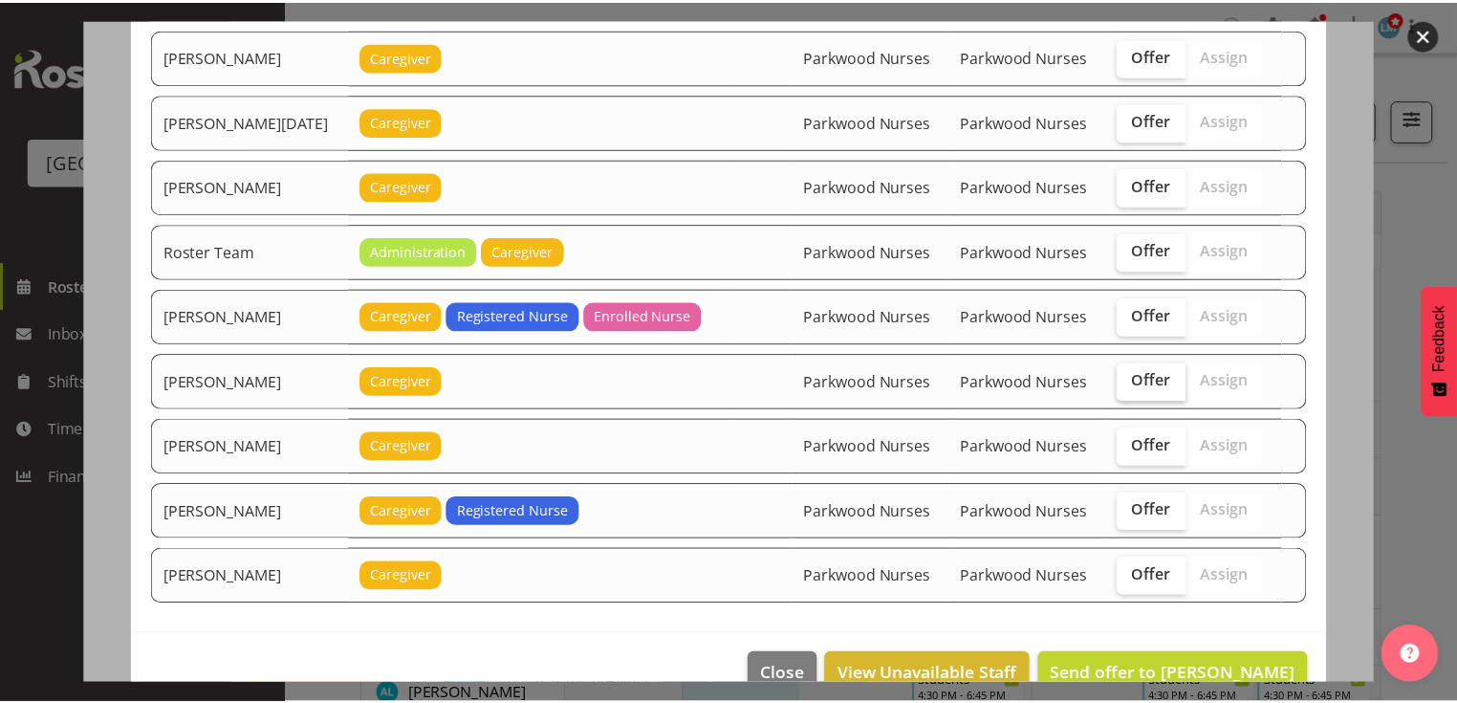
scroll to position [2659, 0]
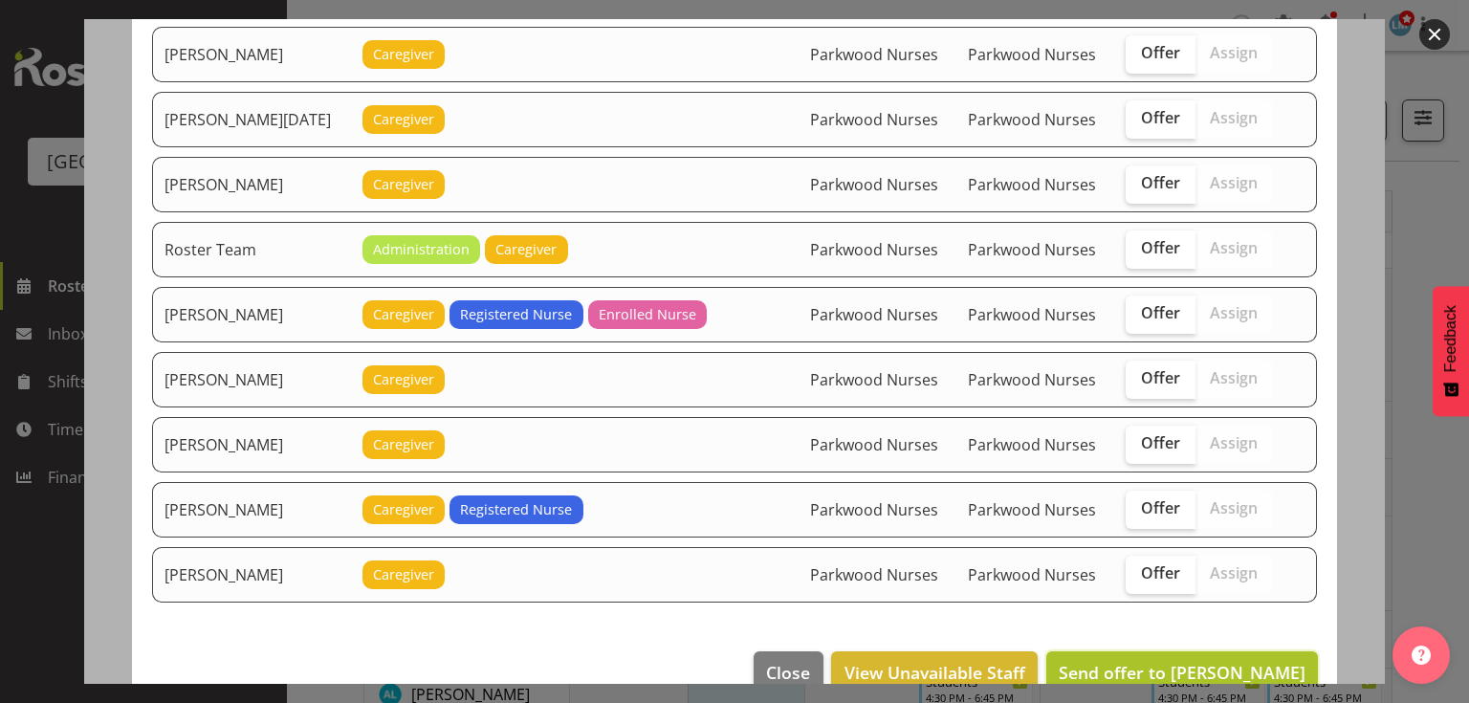
click at [1199, 661] on span "Send offer to Jessa Catapang" at bounding box center [1182, 672] width 247 height 23
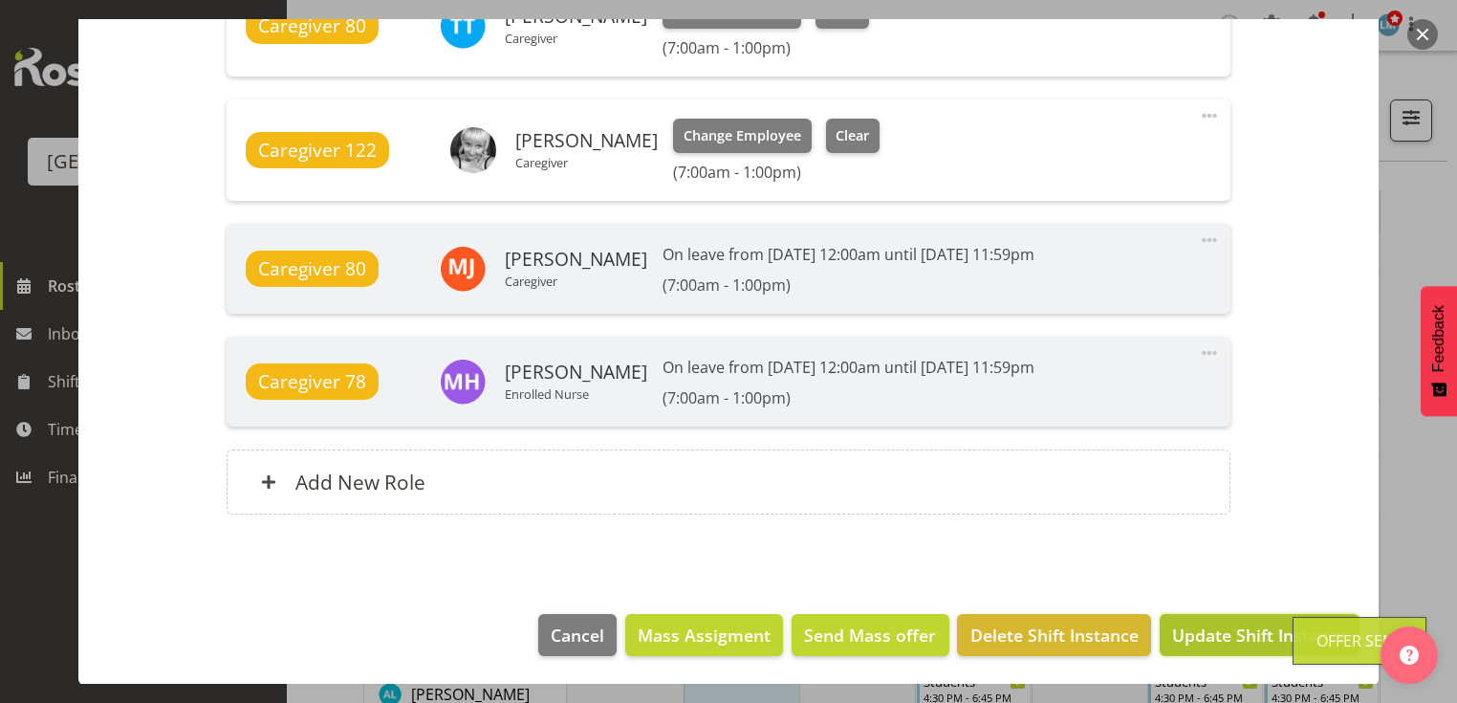
click at [1206, 632] on span "Update Shift Instance" at bounding box center [1259, 635] width 175 height 25
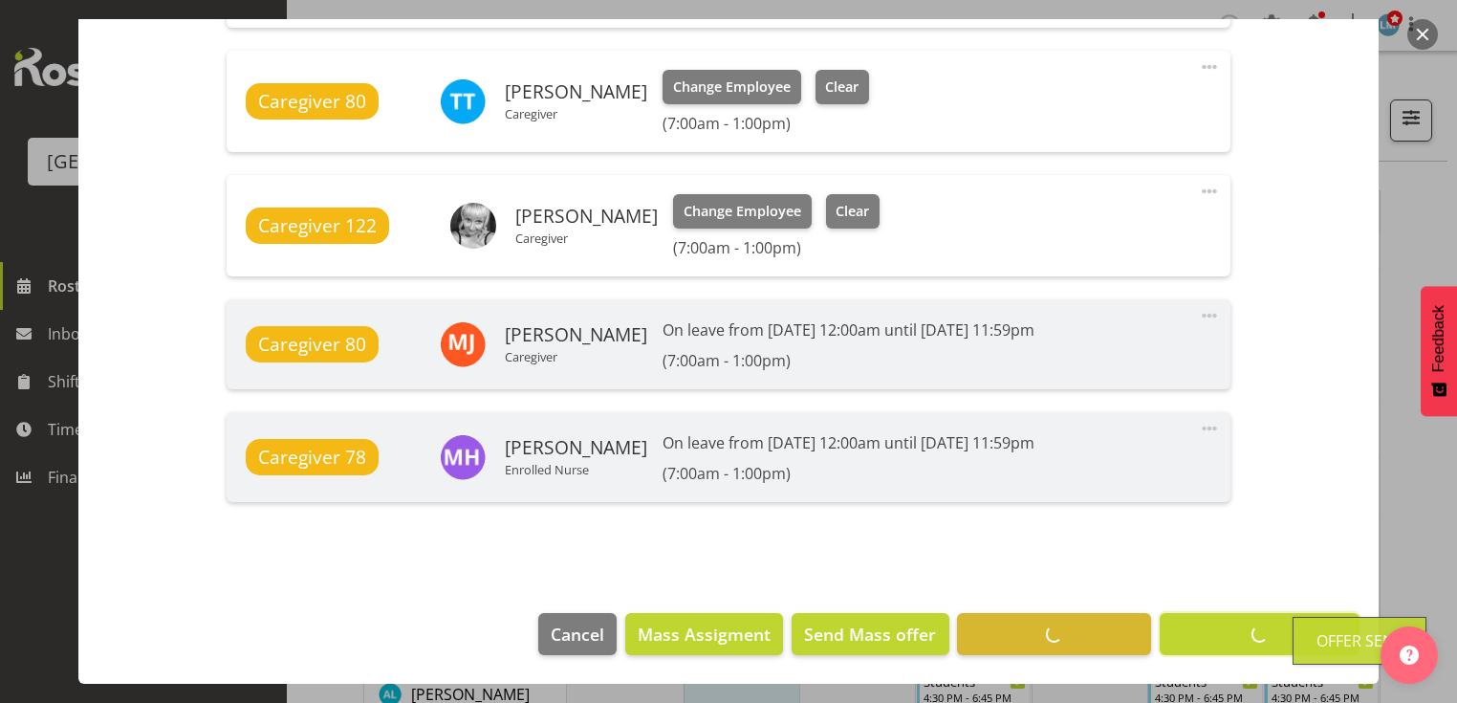
scroll to position [1507, 0]
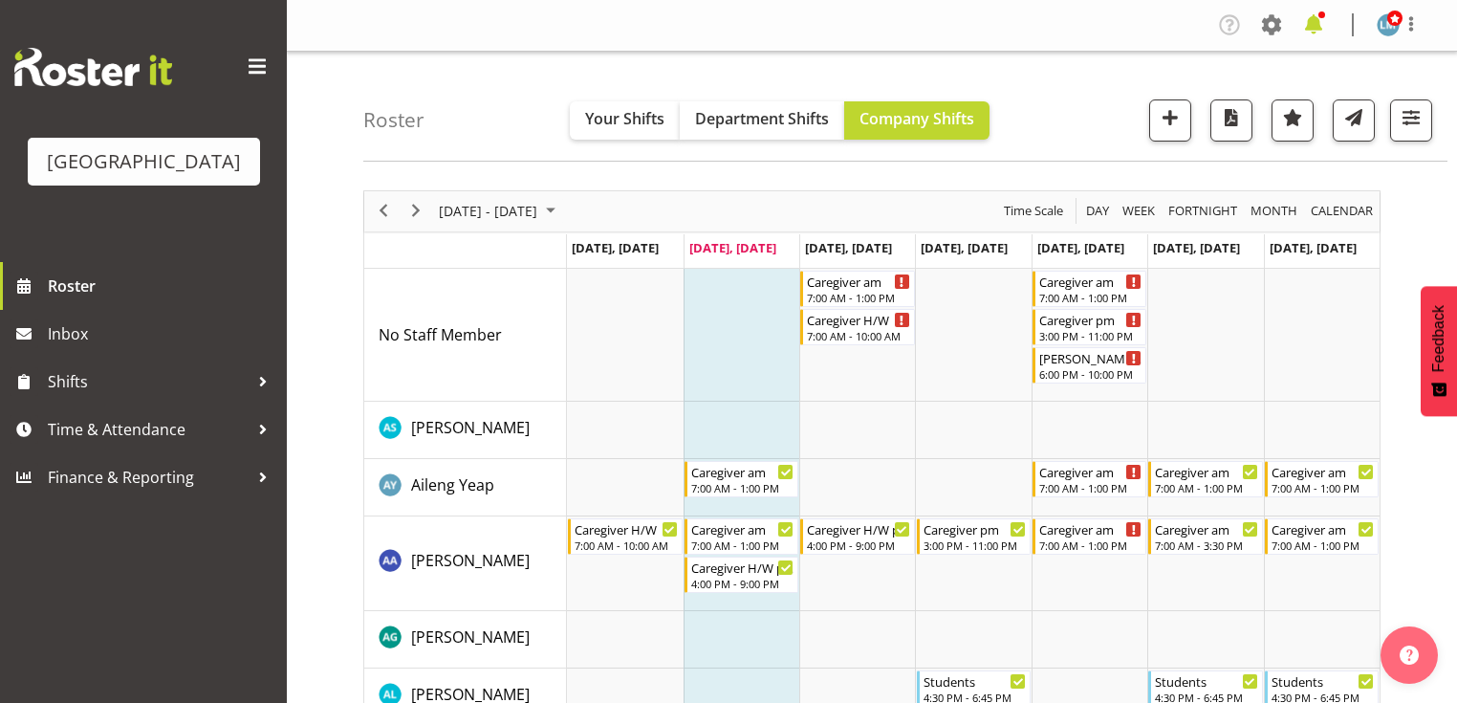
click at [1310, 16] on span at bounding box center [1314, 25] width 31 height 31
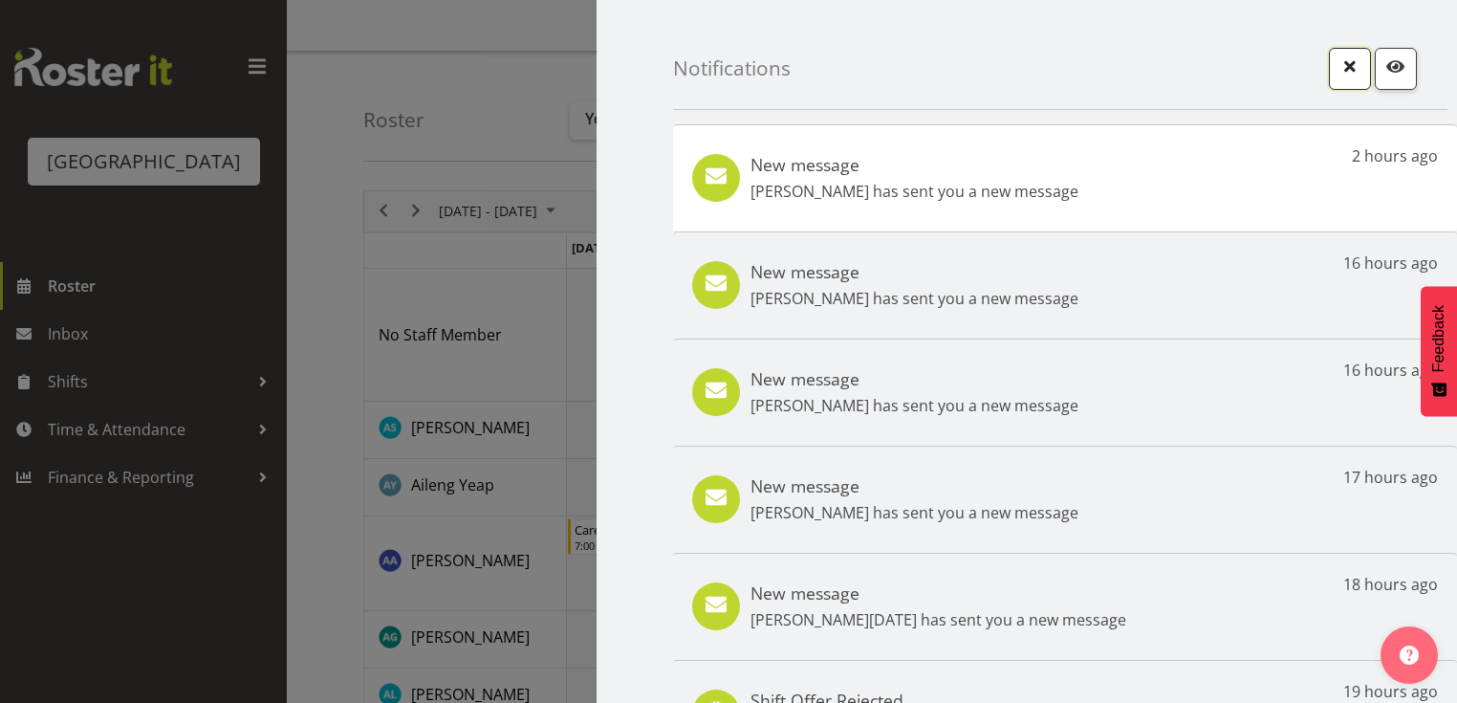
click at [1338, 63] on span "button" at bounding box center [1350, 66] width 25 height 25
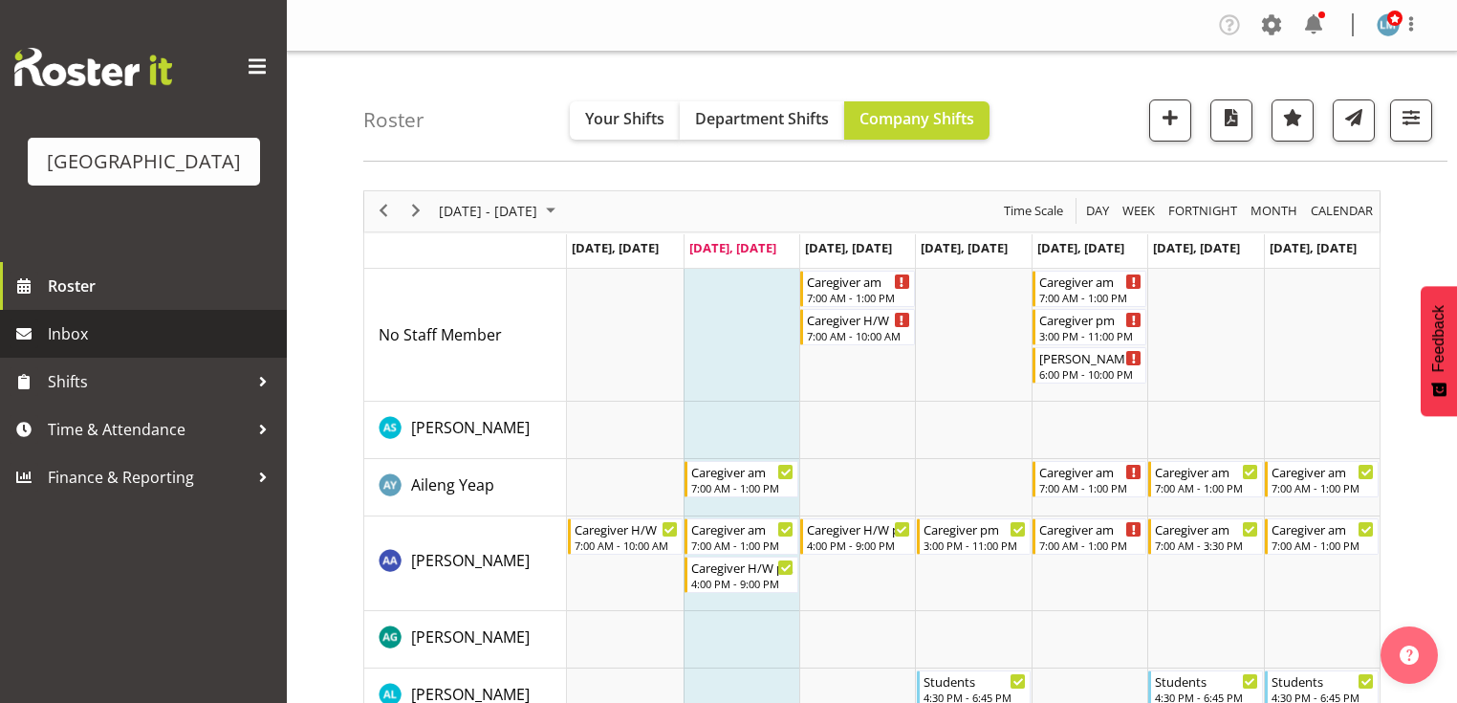
click at [85, 348] on span "Inbox" at bounding box center [163, 333] width 230 height 29
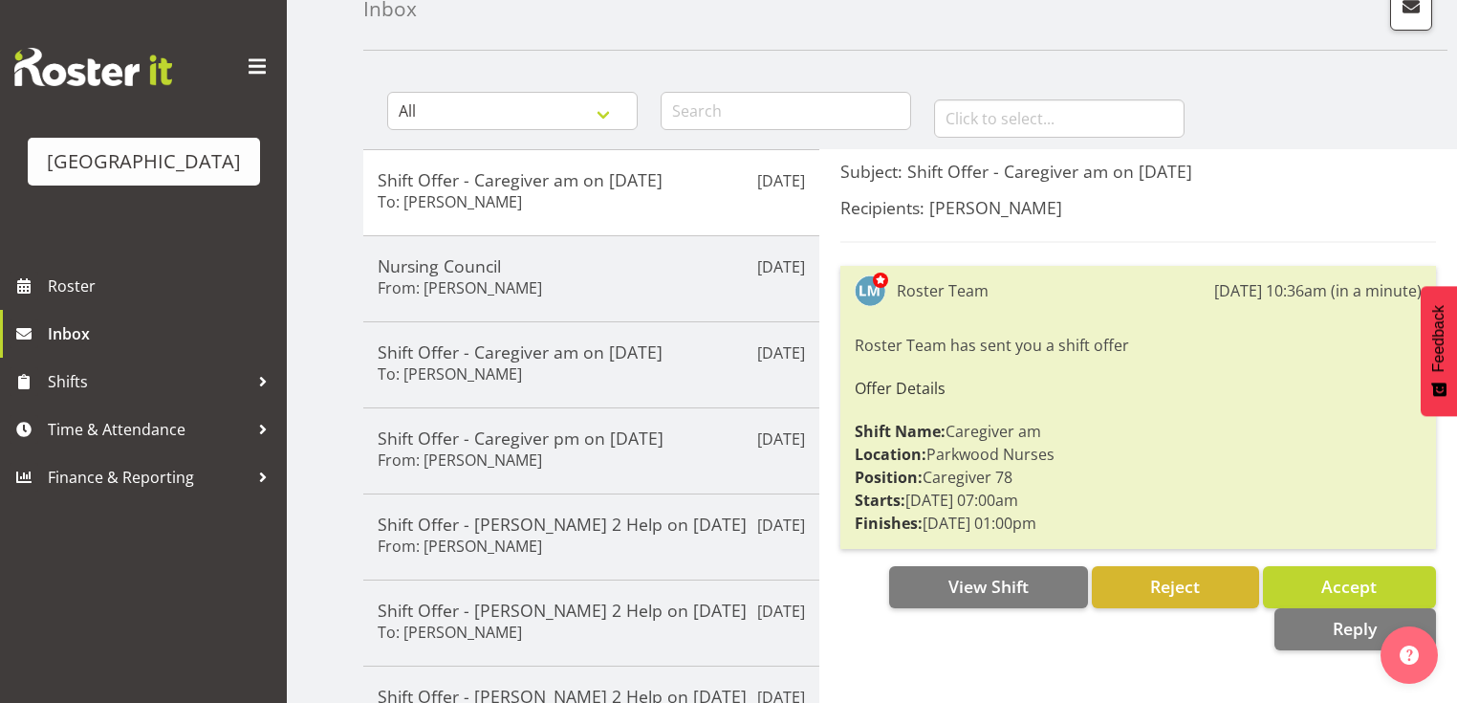
scroll to position [153, 0]
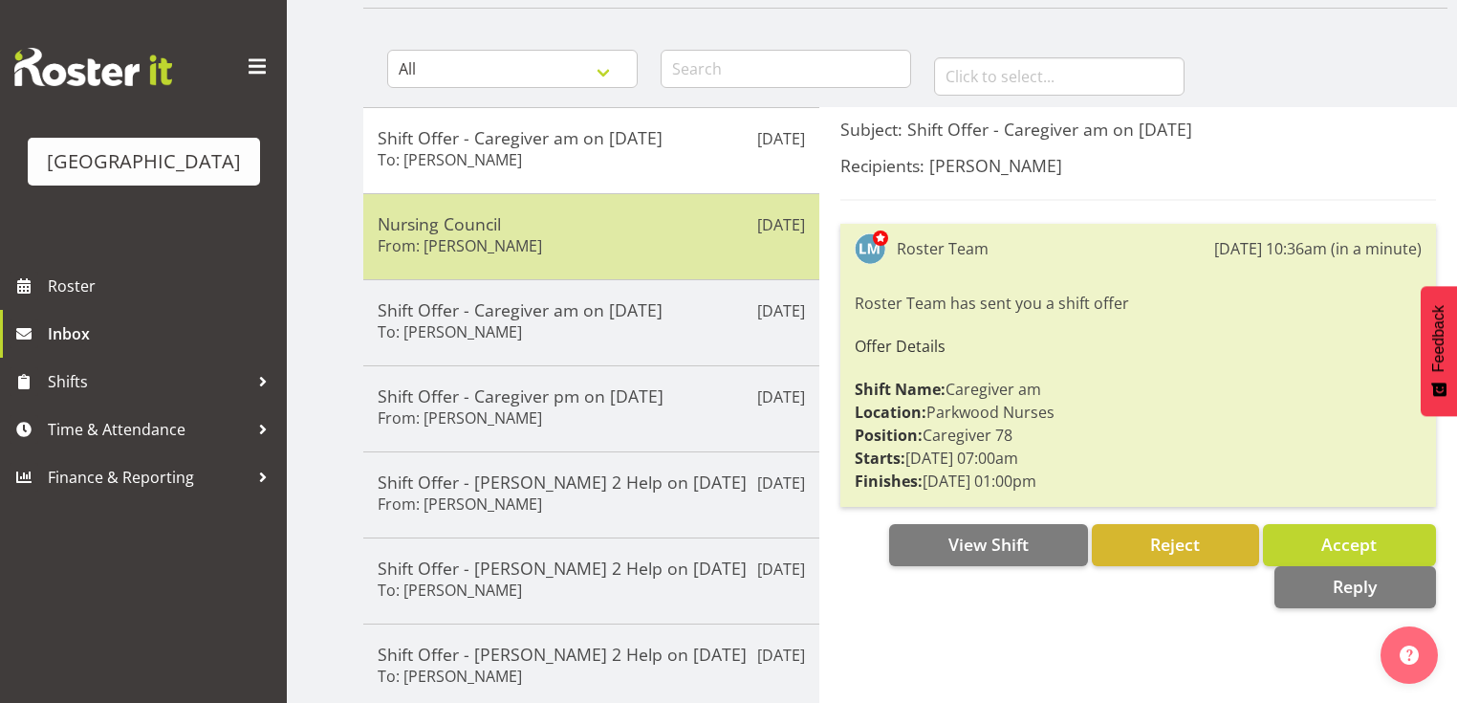
click at [609, 241] on div "Nursing Council From: [PERSON_NAME]" at bounding box center [591, 236] width 427 height 47
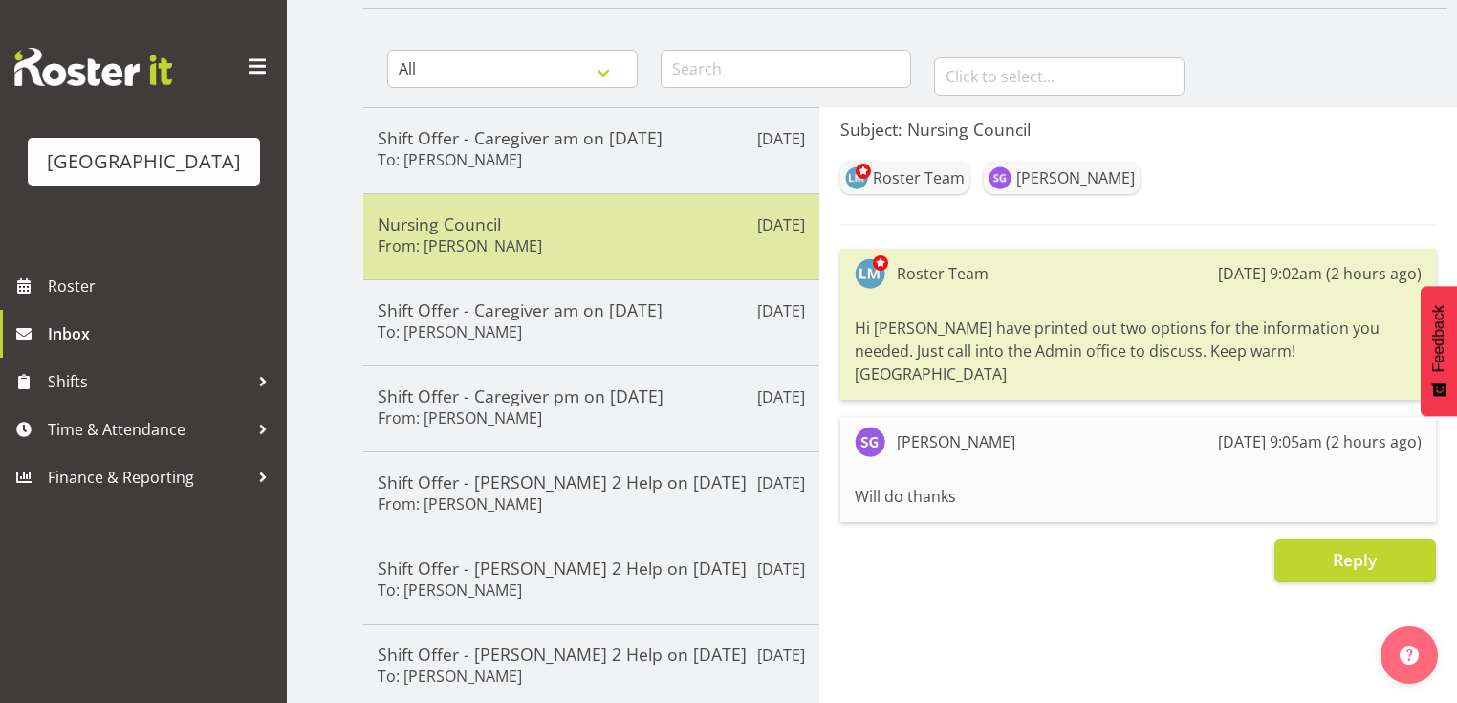
scroll to position [0, 0]
